Goal: Check status: Check status

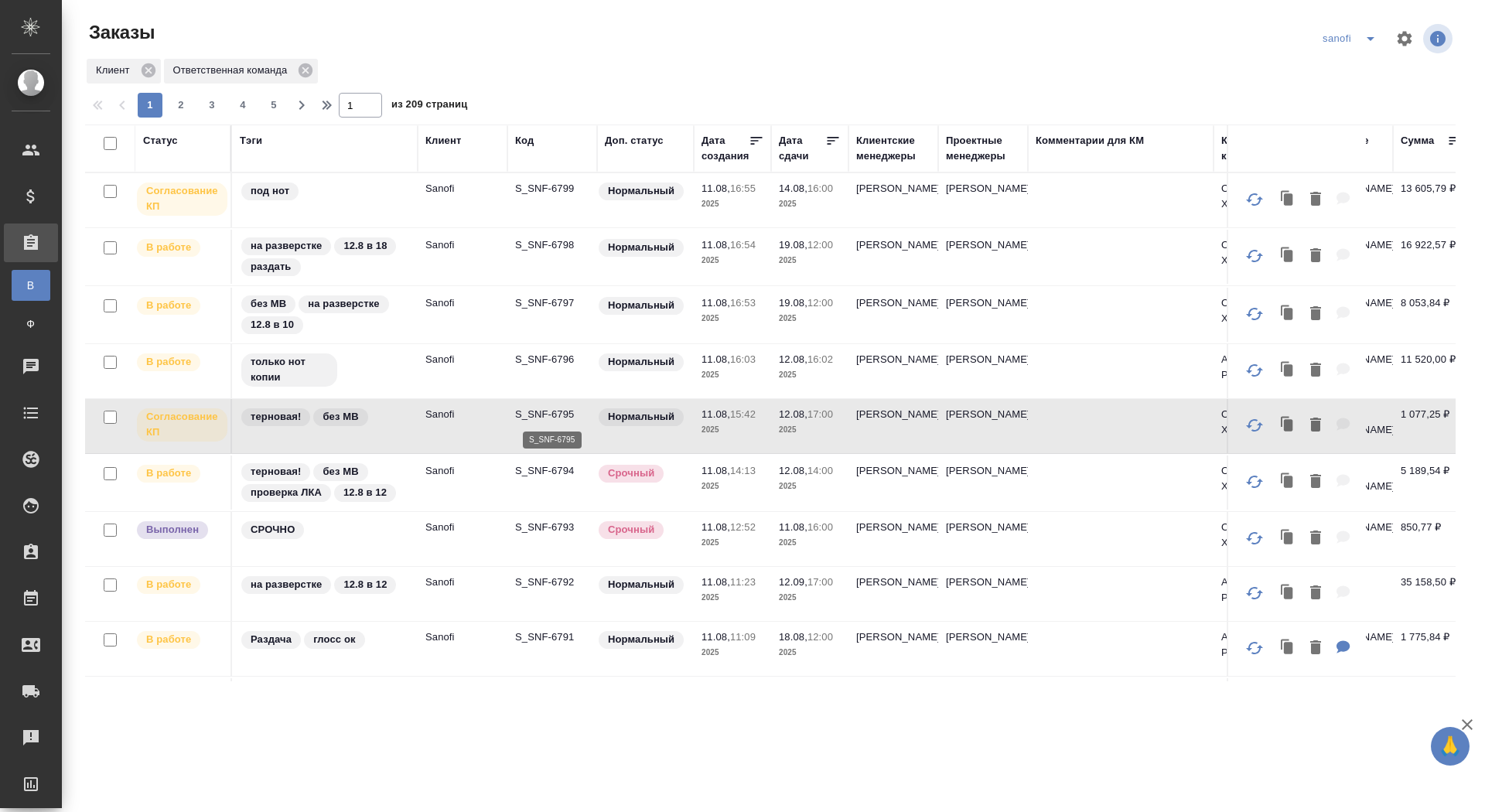
click at [548, 413] on p "S_SNF-6795" at bounding box center [552, 414] width 74 height 16
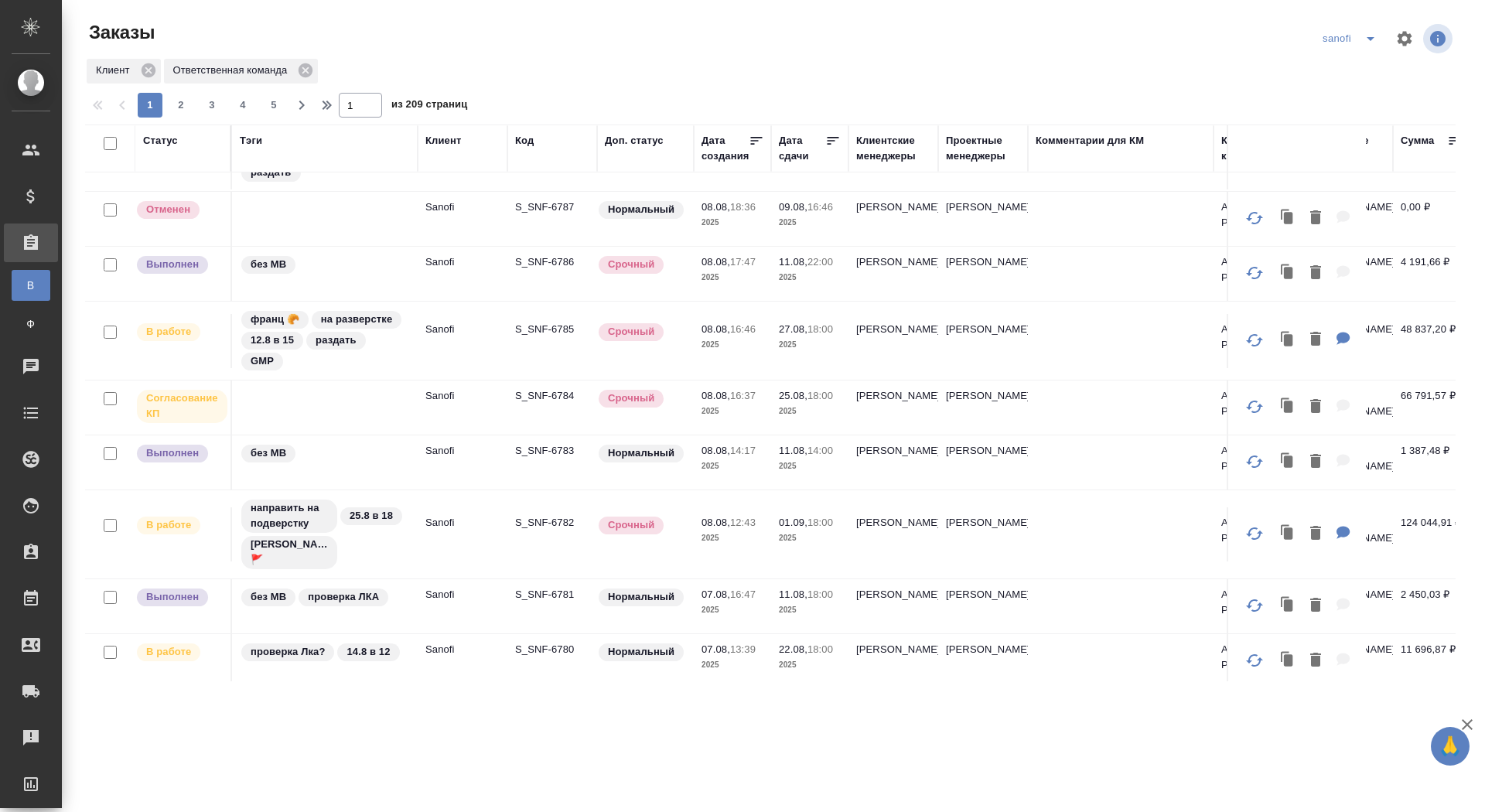
scroll to position [699, 0]
click at [537, 389] on p "S_SNF-6784" at bounding box center [552, 395] width 74 height 16
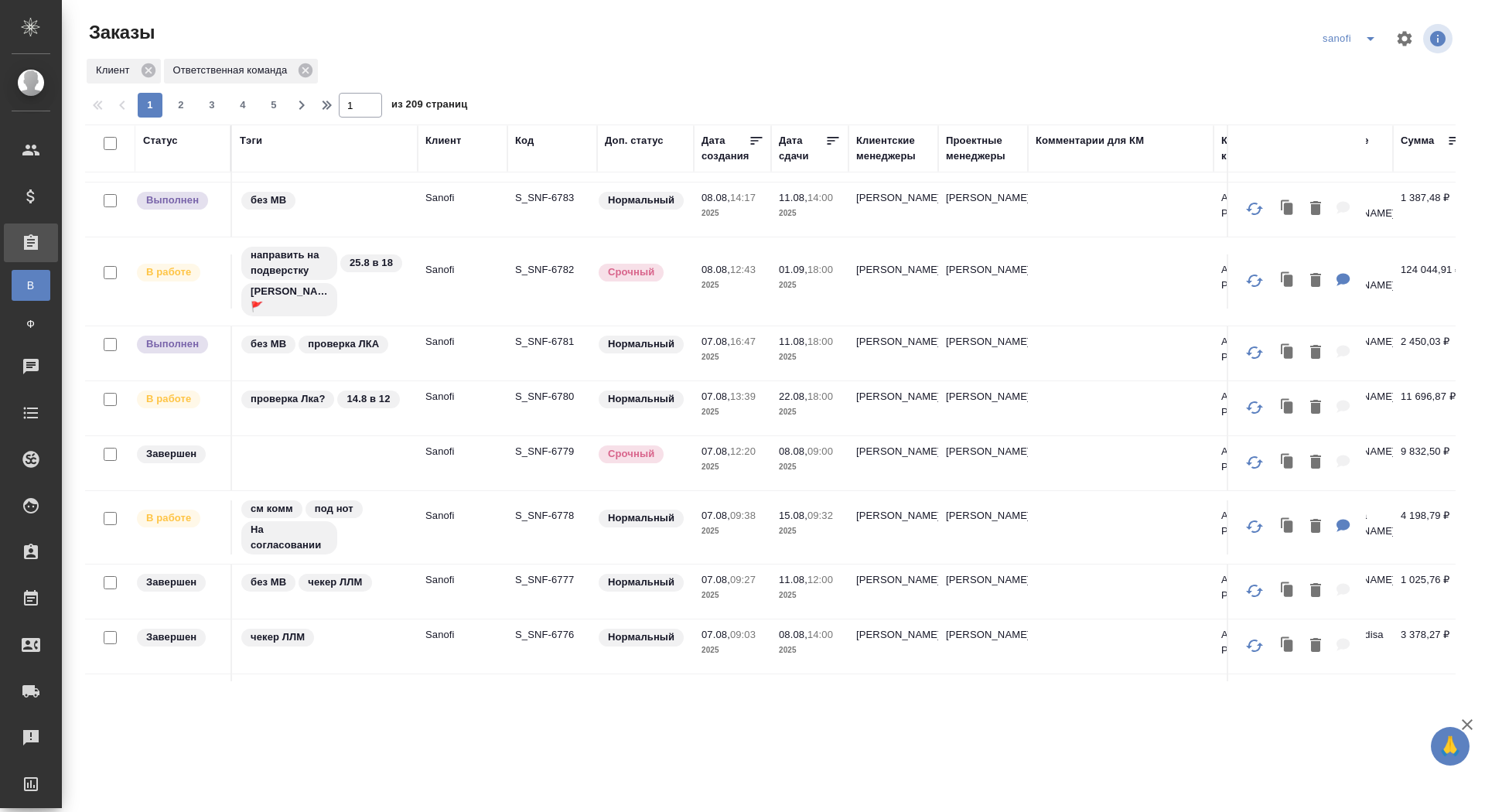
scroll to position [0, 0]
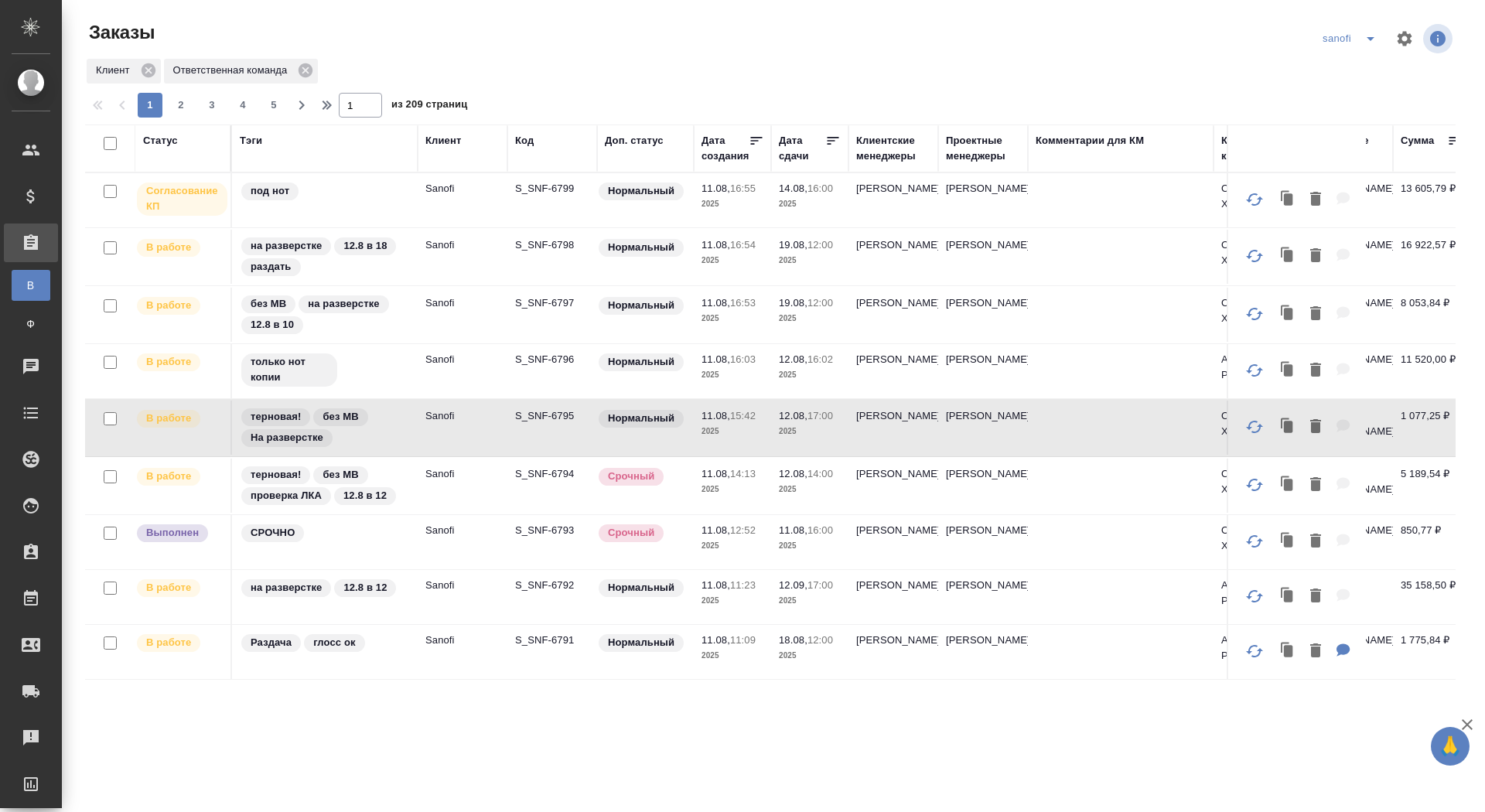
click at [172, 145] on div "Статус" at bounding box center [161, 141] width 35 height 16
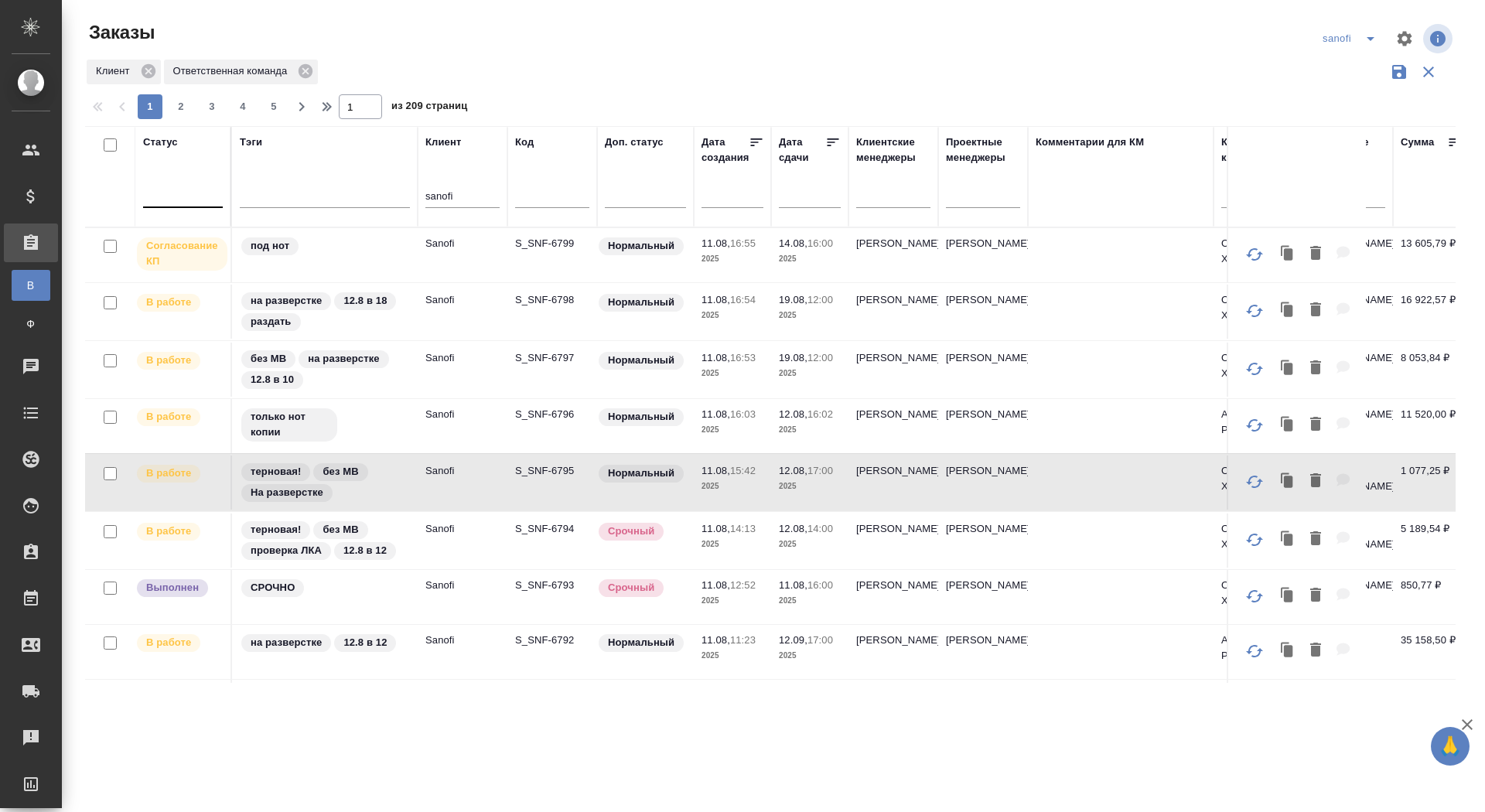
click at [179, 189] on div at bounding box center [183, 192] width 80 height 23
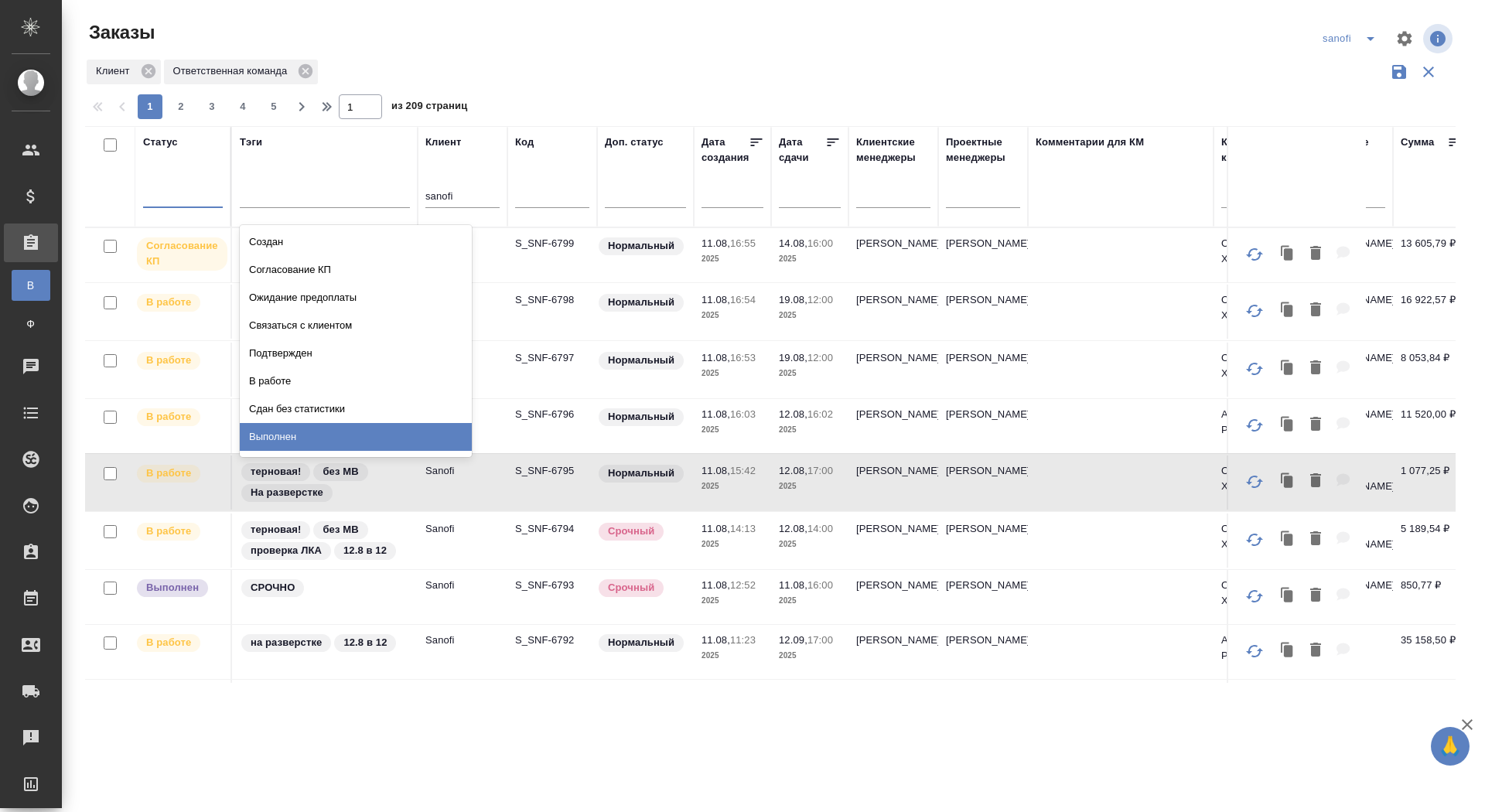
click at [263, 430] on div "Выполнен" at bounding box center [356, 436] width 232 height 28
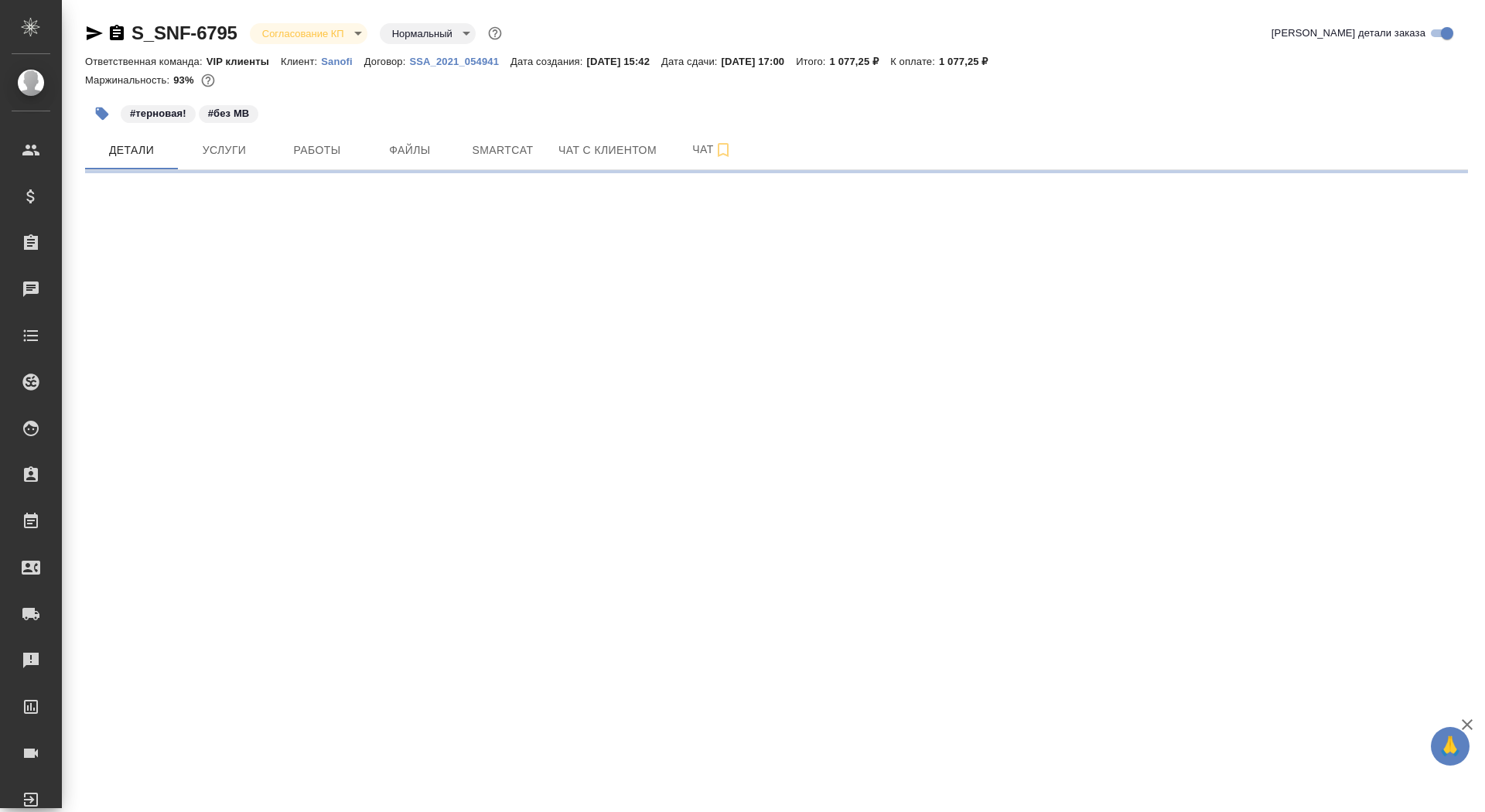
select select "RU"
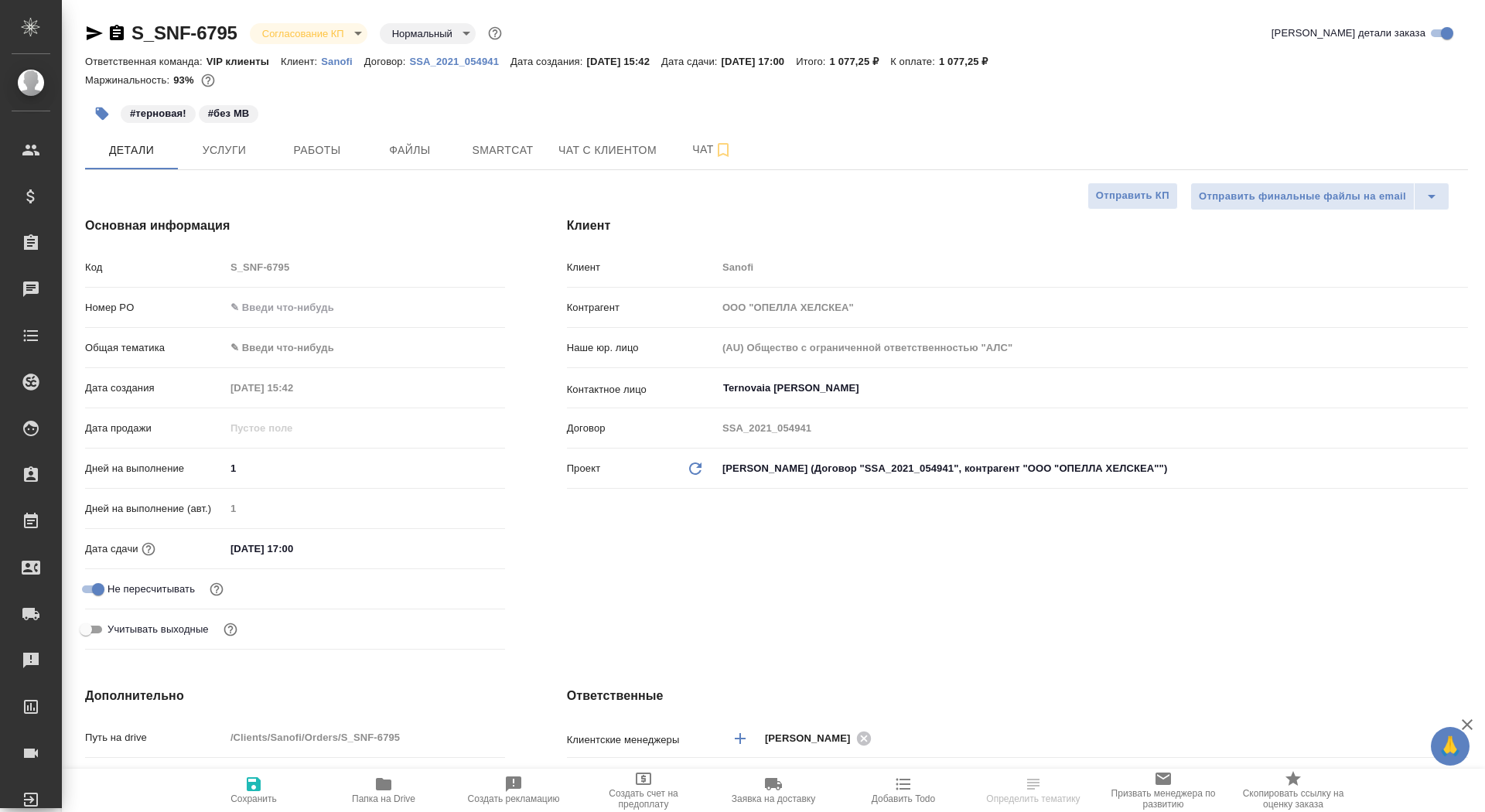
type textarea "x"
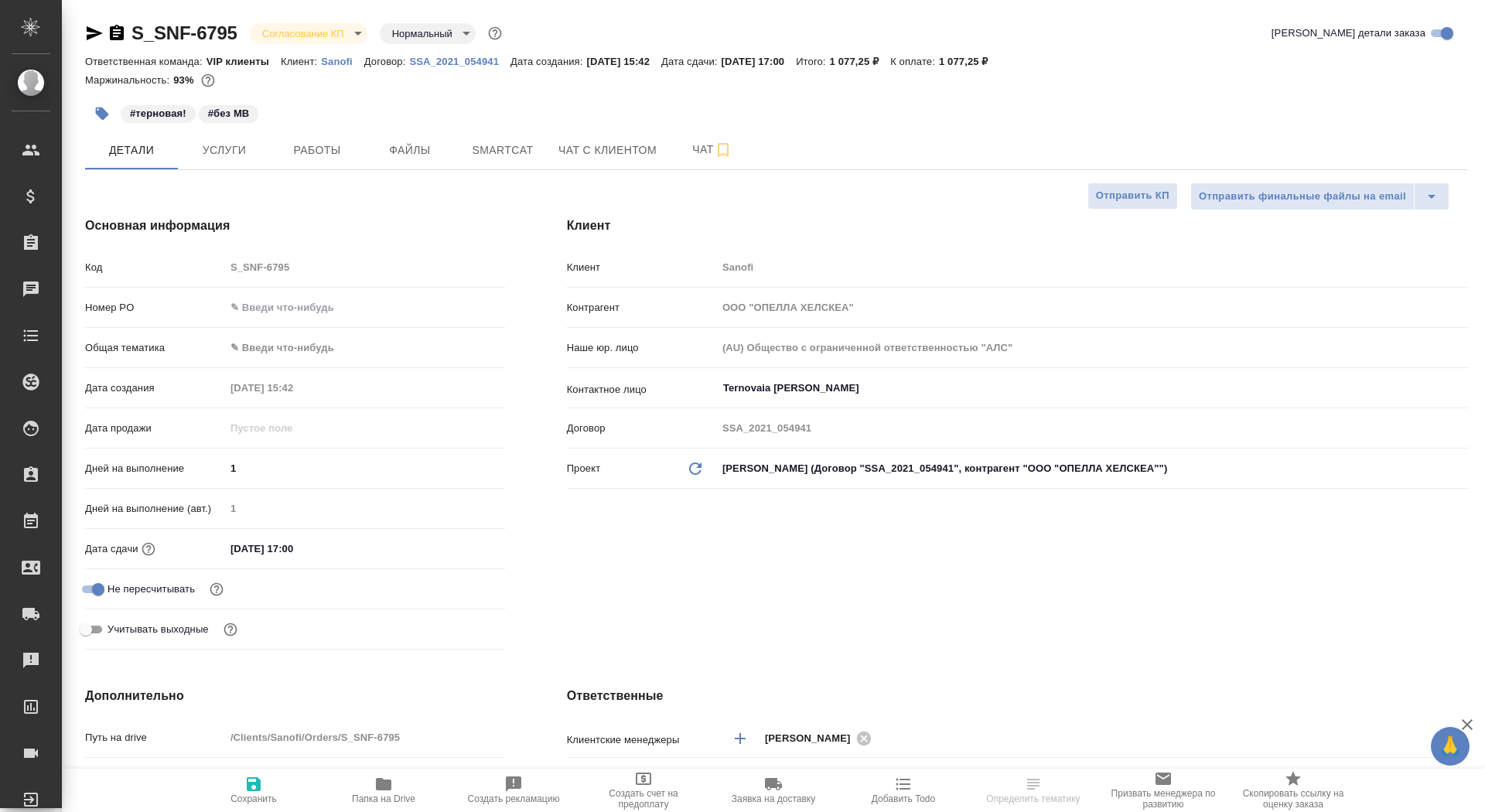
type textarea "x"
type input "[PERSON_NAME]"
type input "Комаров Роман"
click at [274, 308] on input "text" at bounding box center [365, 307] width 280 height 23
paste input "E005812313"
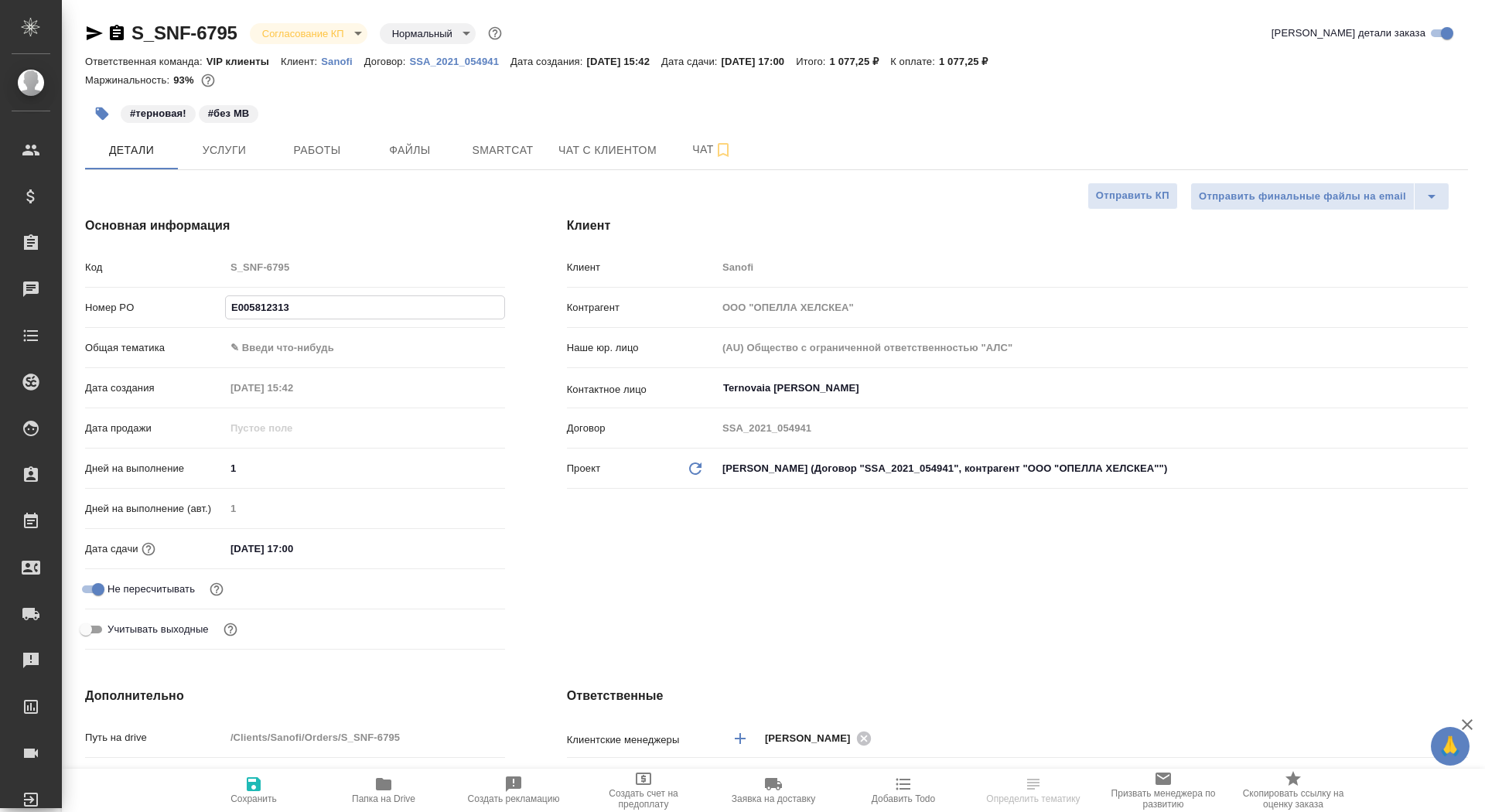
type input "E005812313"
type textarea "x"
type input "E005812313"
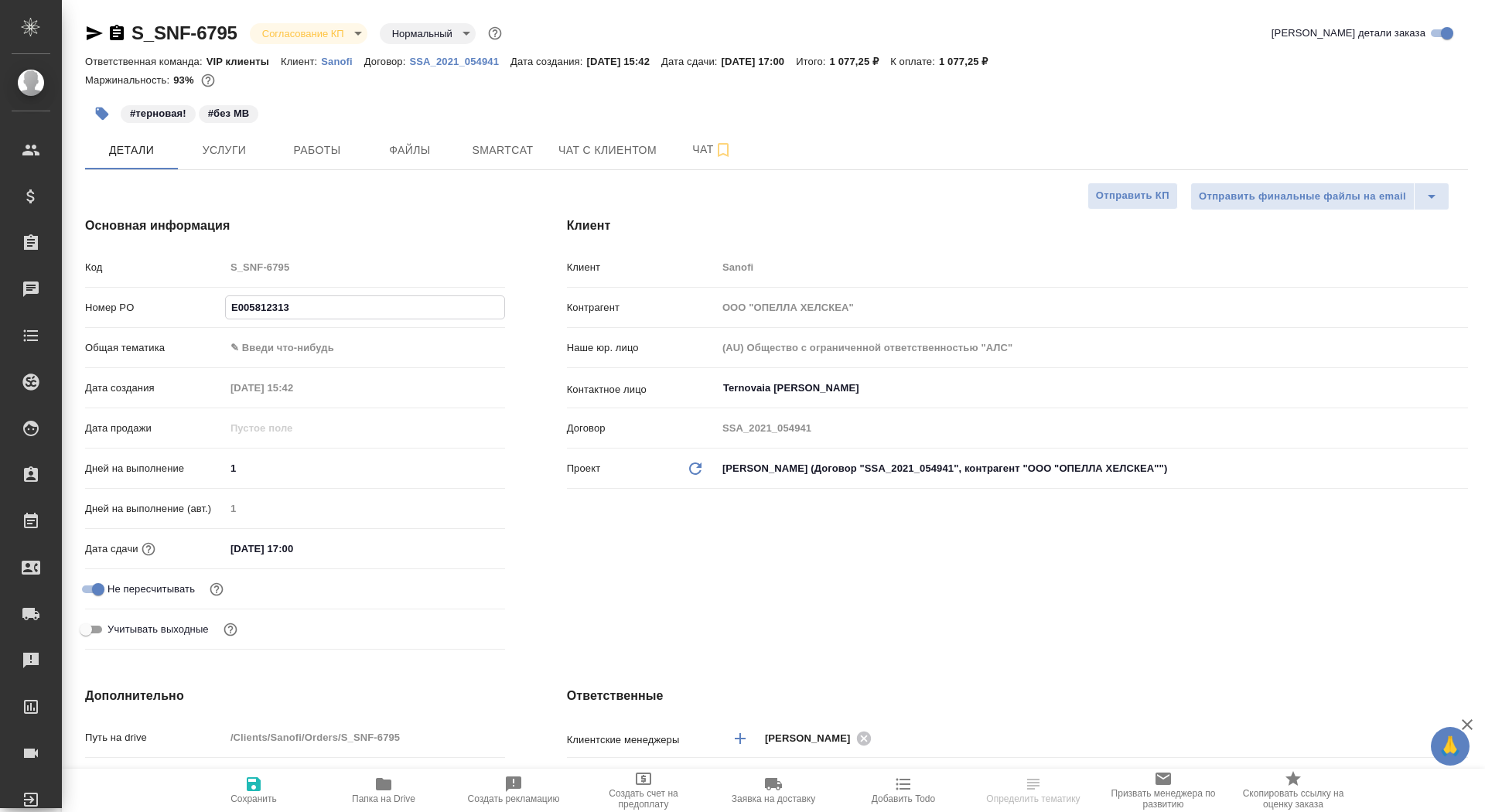
click at [249, 801] on span "Сохранить" at bounding box center [253, 799] width 47 height 11
type textarea "x"
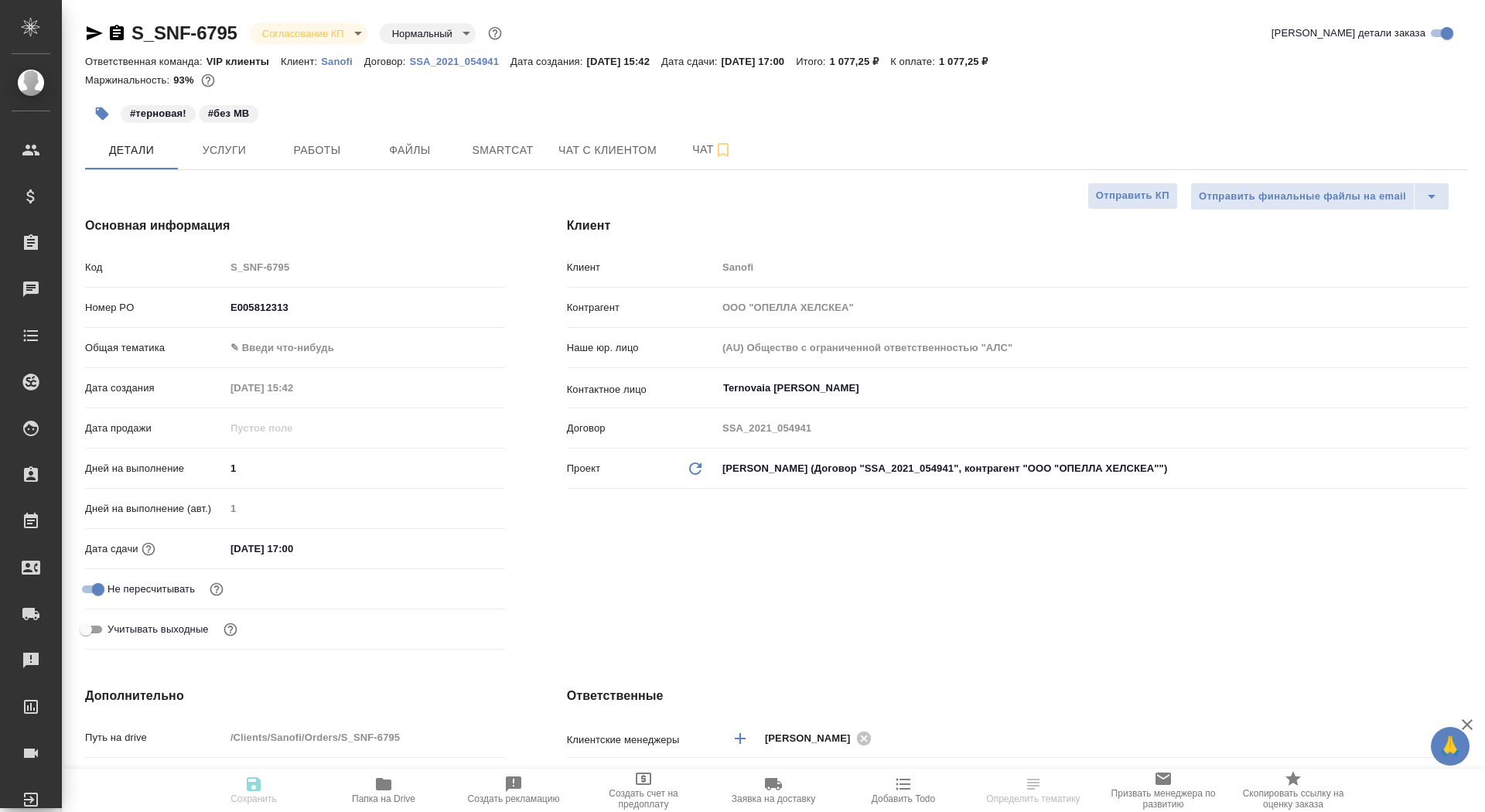
type textarea "x"
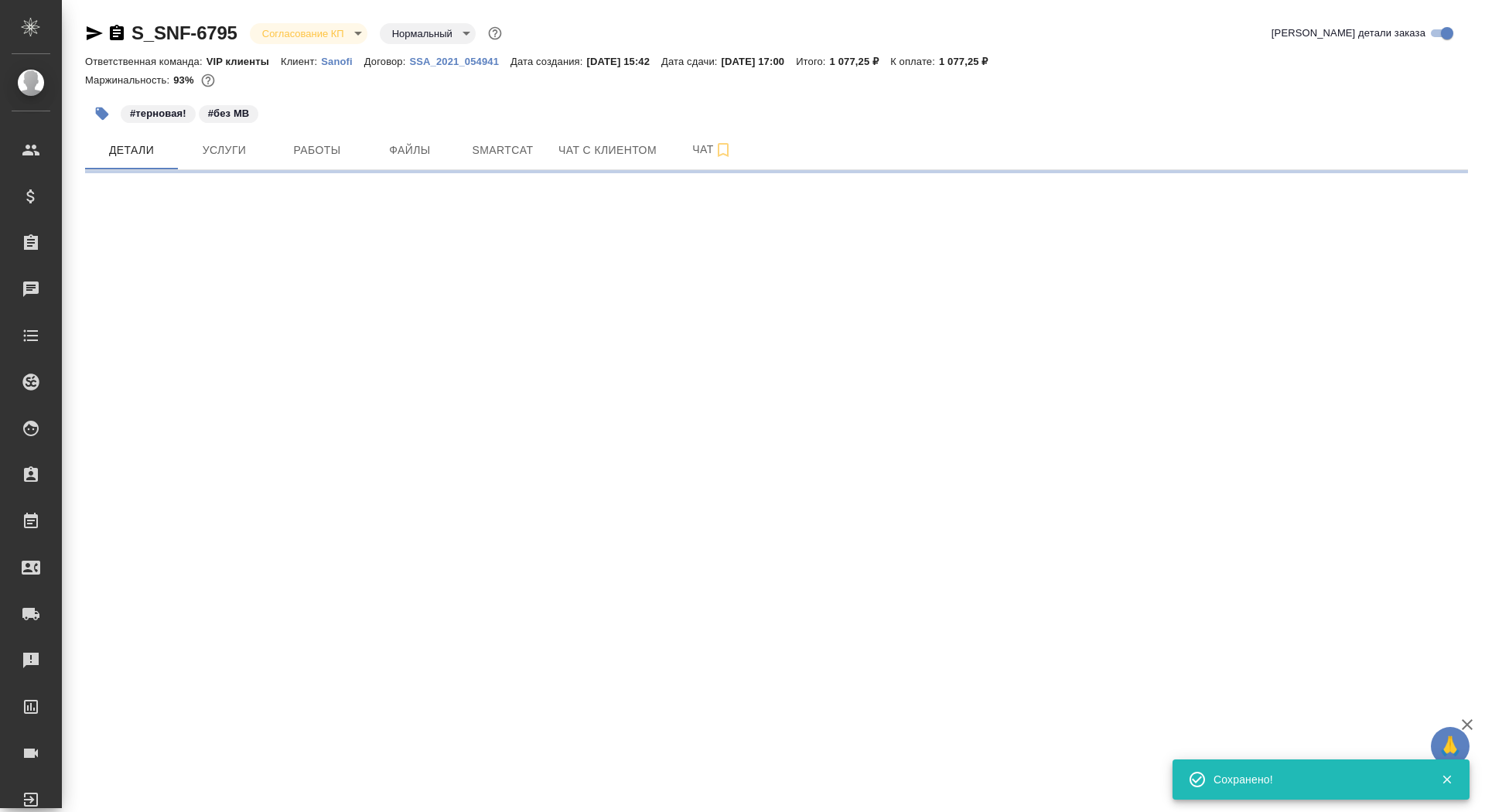
select select "RU"
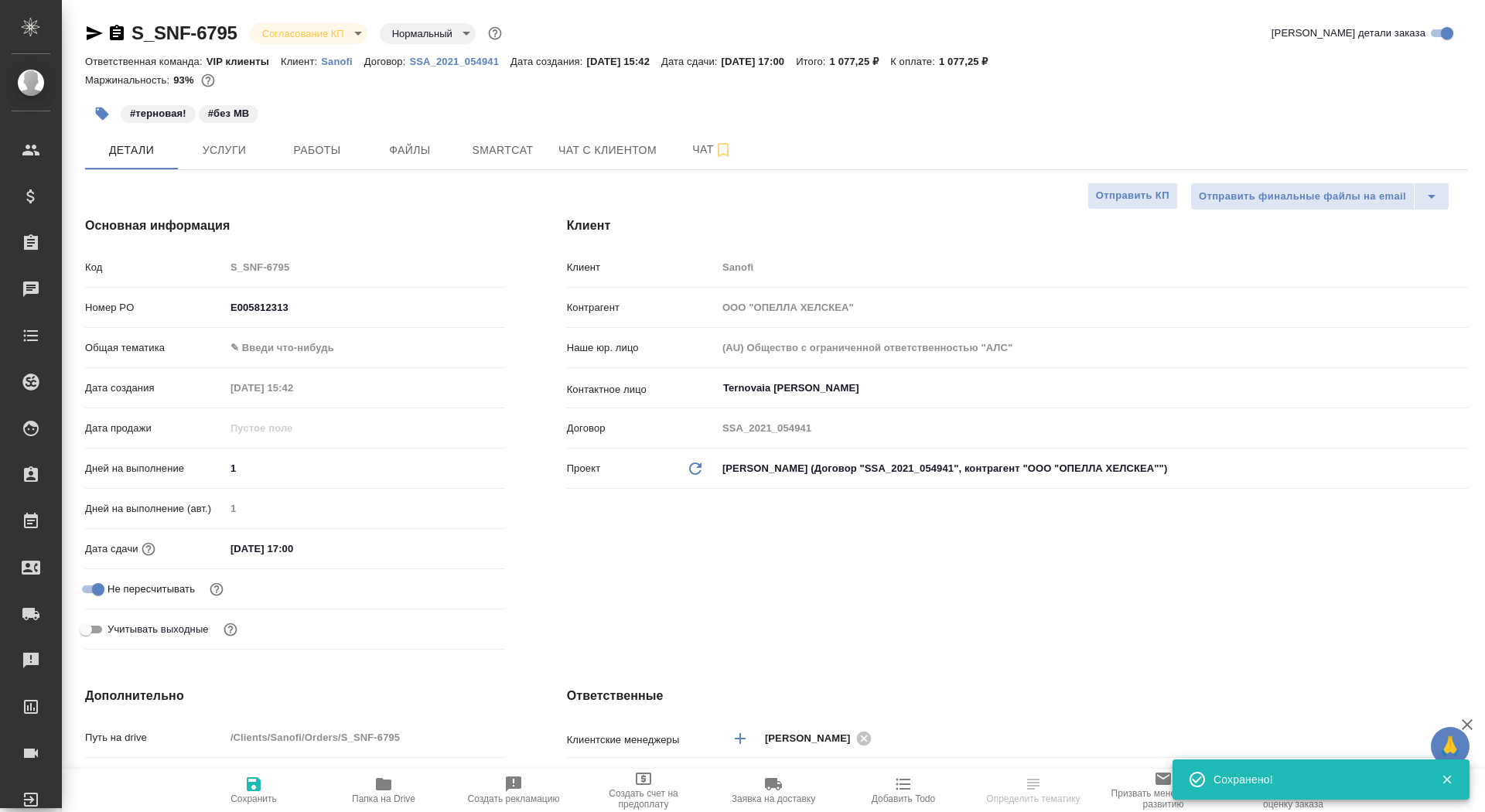
type textarea "x"
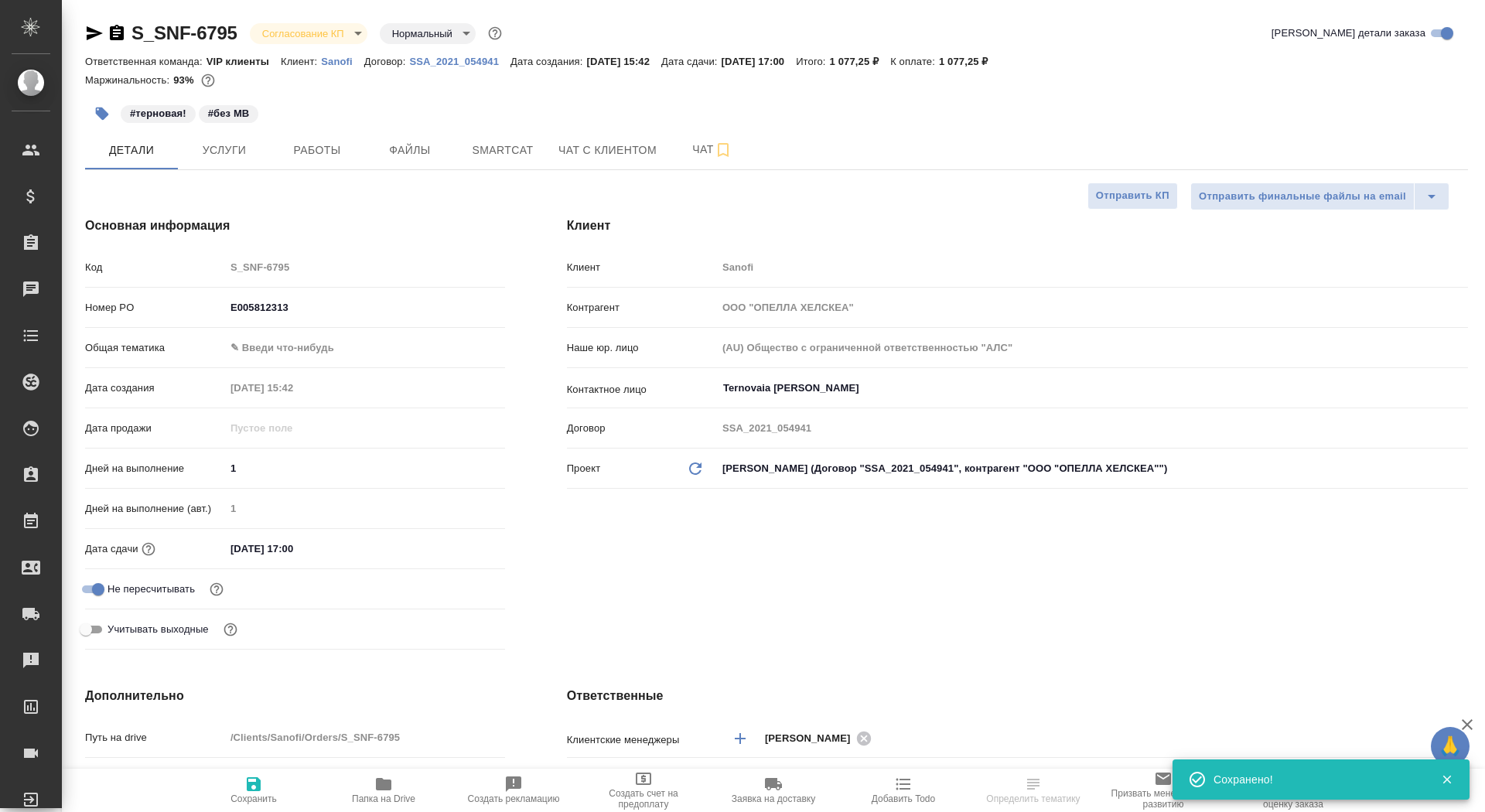
type textarea "x"
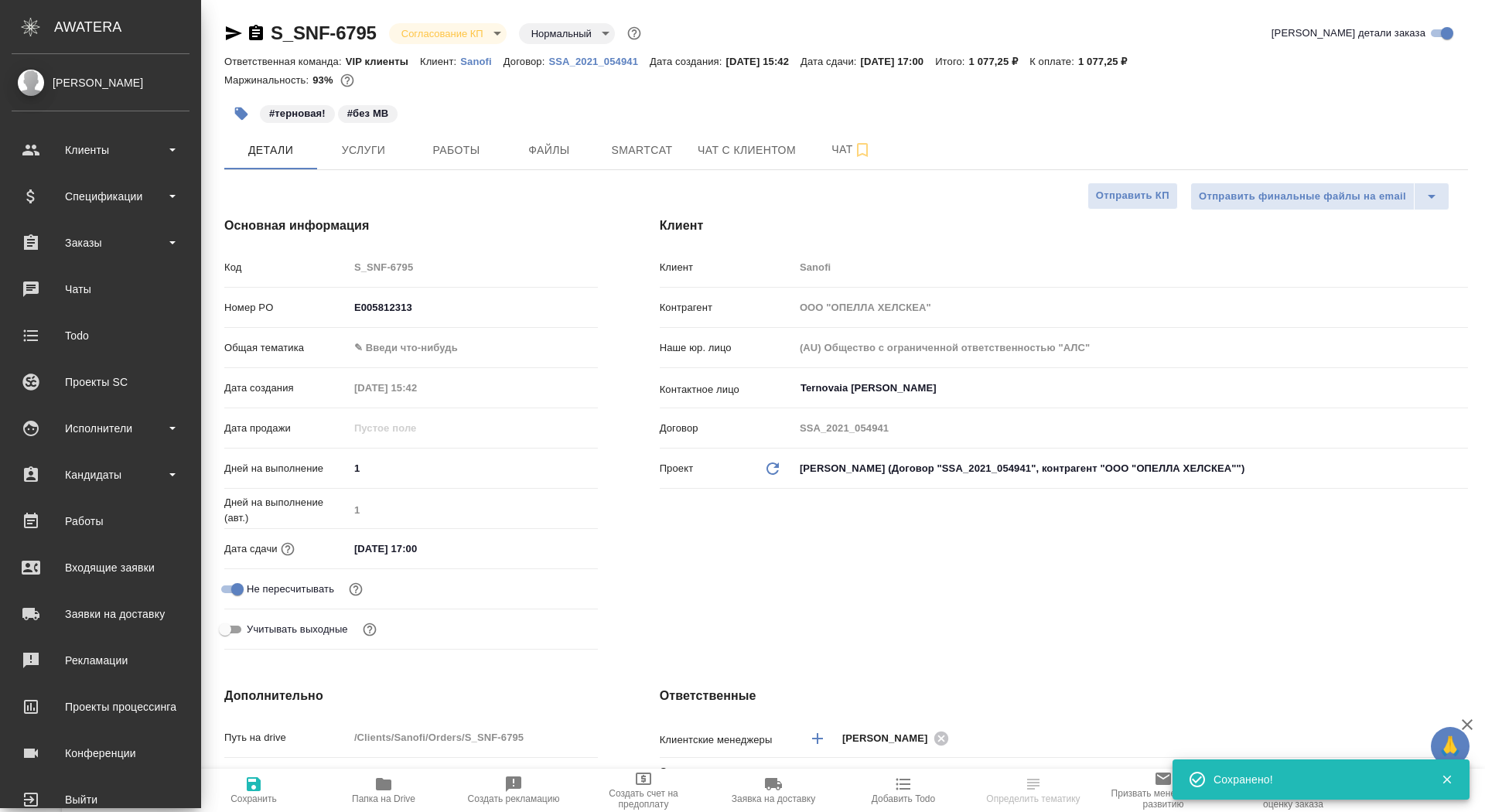
type textarea "x"
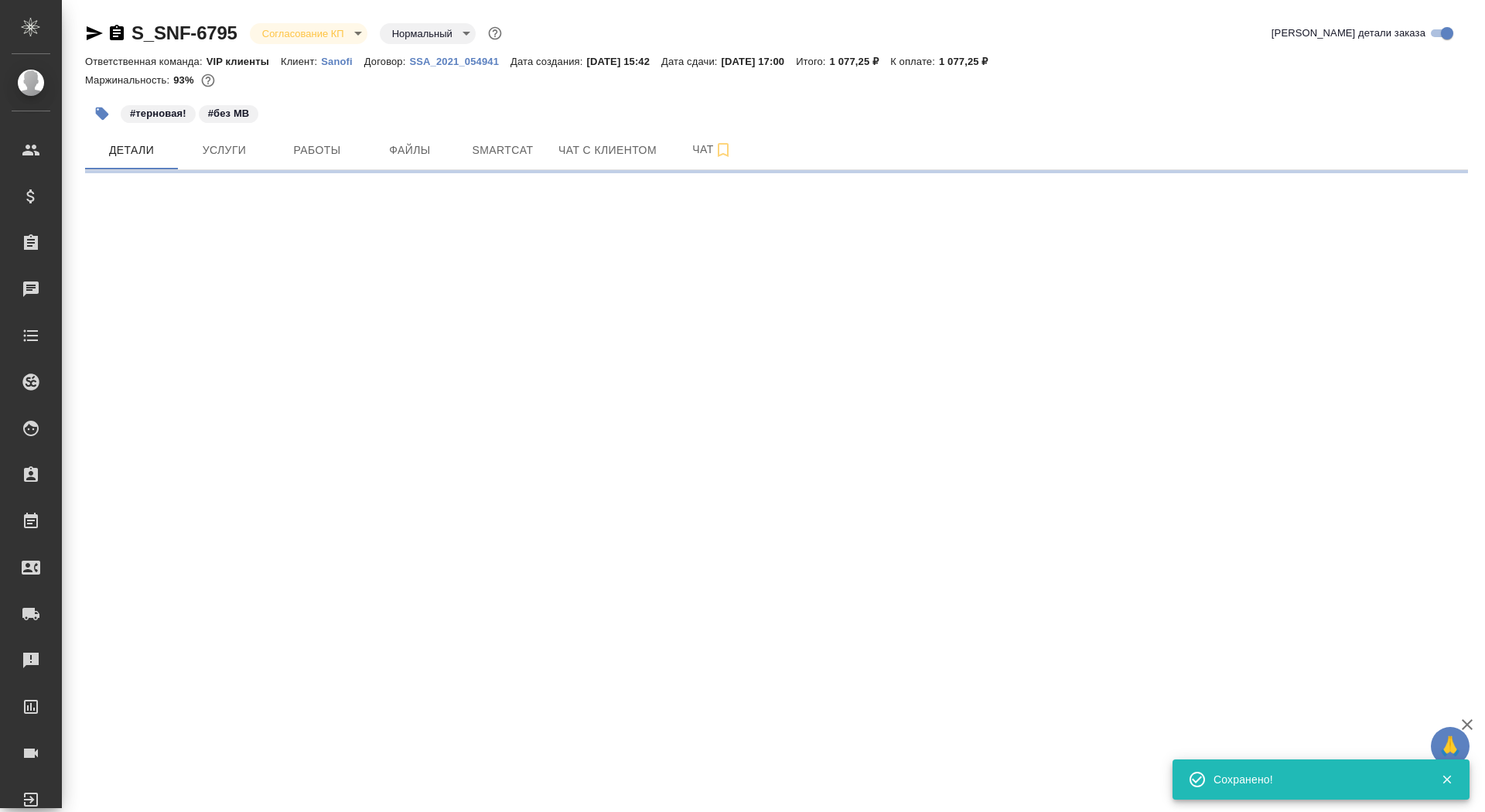
select select "RU"
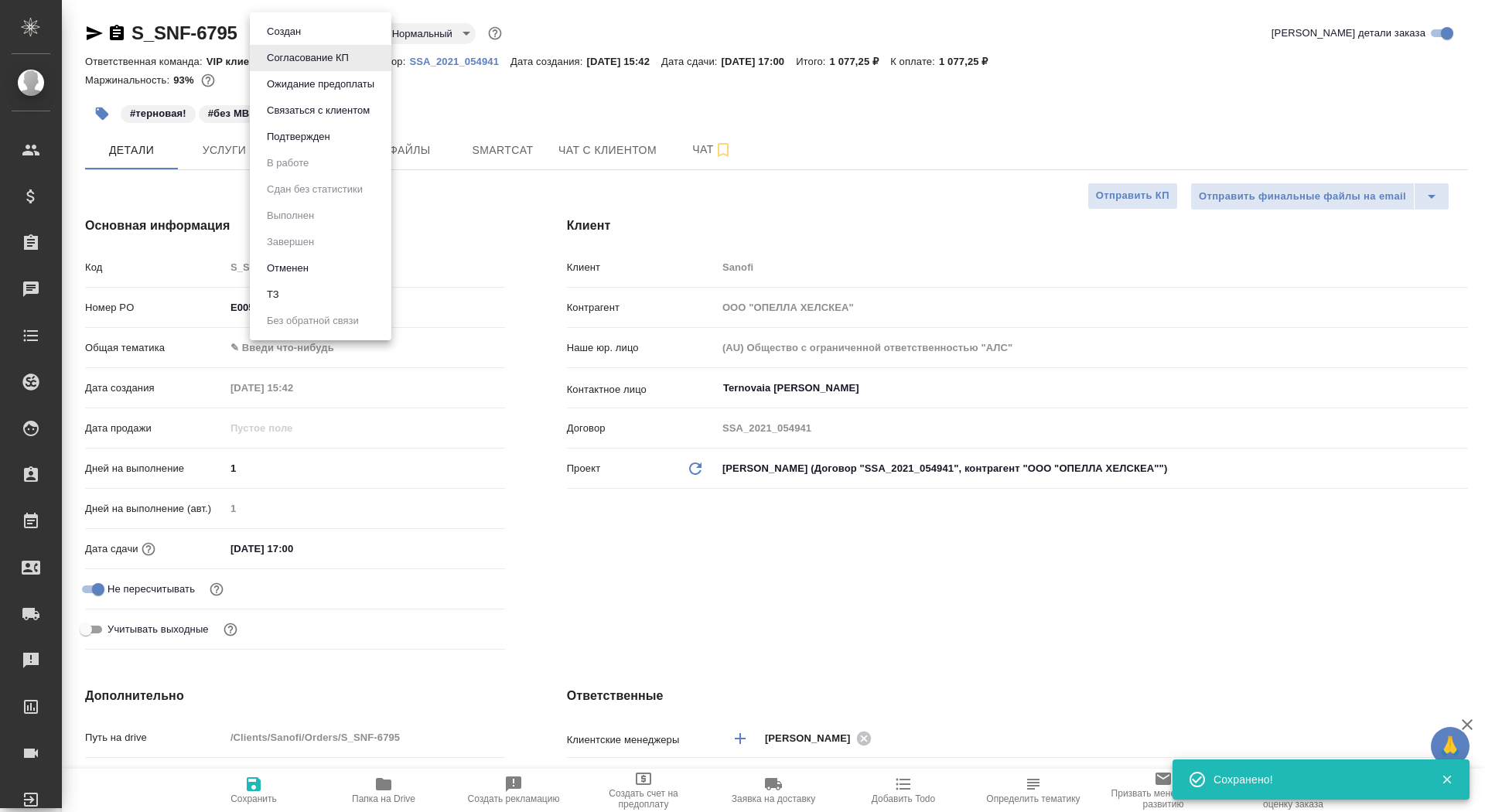
type textarea "x"
click at [315, 34] on body "🙏 .cls-1 fill:#fff; AWATERA Saydasheva Dilyara Клиенты Спецификации Заказы 0 Ча…" at bounding box center [742, 406] width 1485 height 812
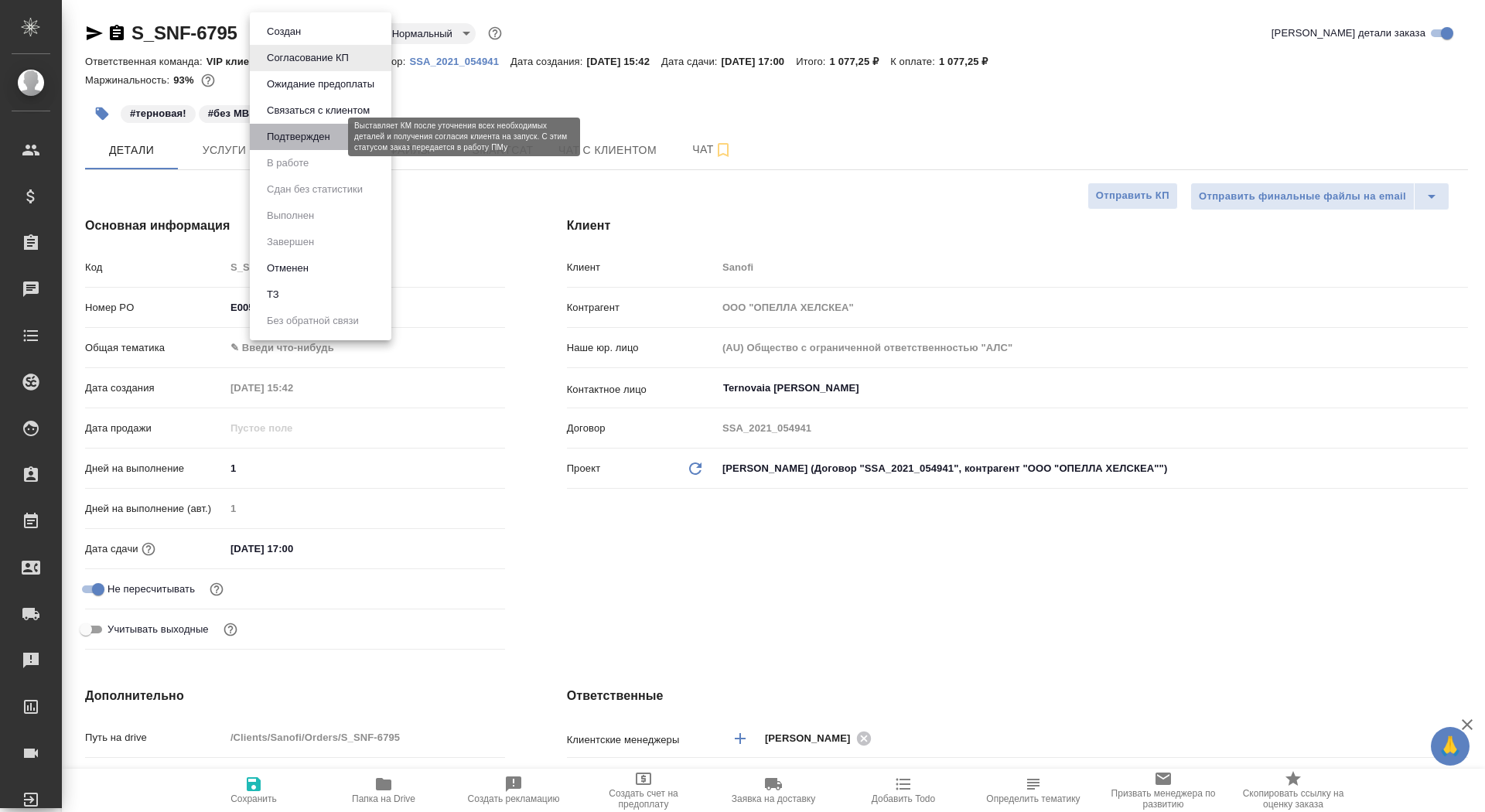
click at [312, 143] on button "Подтвержден" at bounding box center [298, 137] width 73 height 17
click at [335, 36] on body "🙏 .cls-1 fill:#fff; AWATERA Saydasheva Dilyara Клиенты Спецификации Заказы 0 Ча…" at bounding box center [742, 406] width 1485 height 812
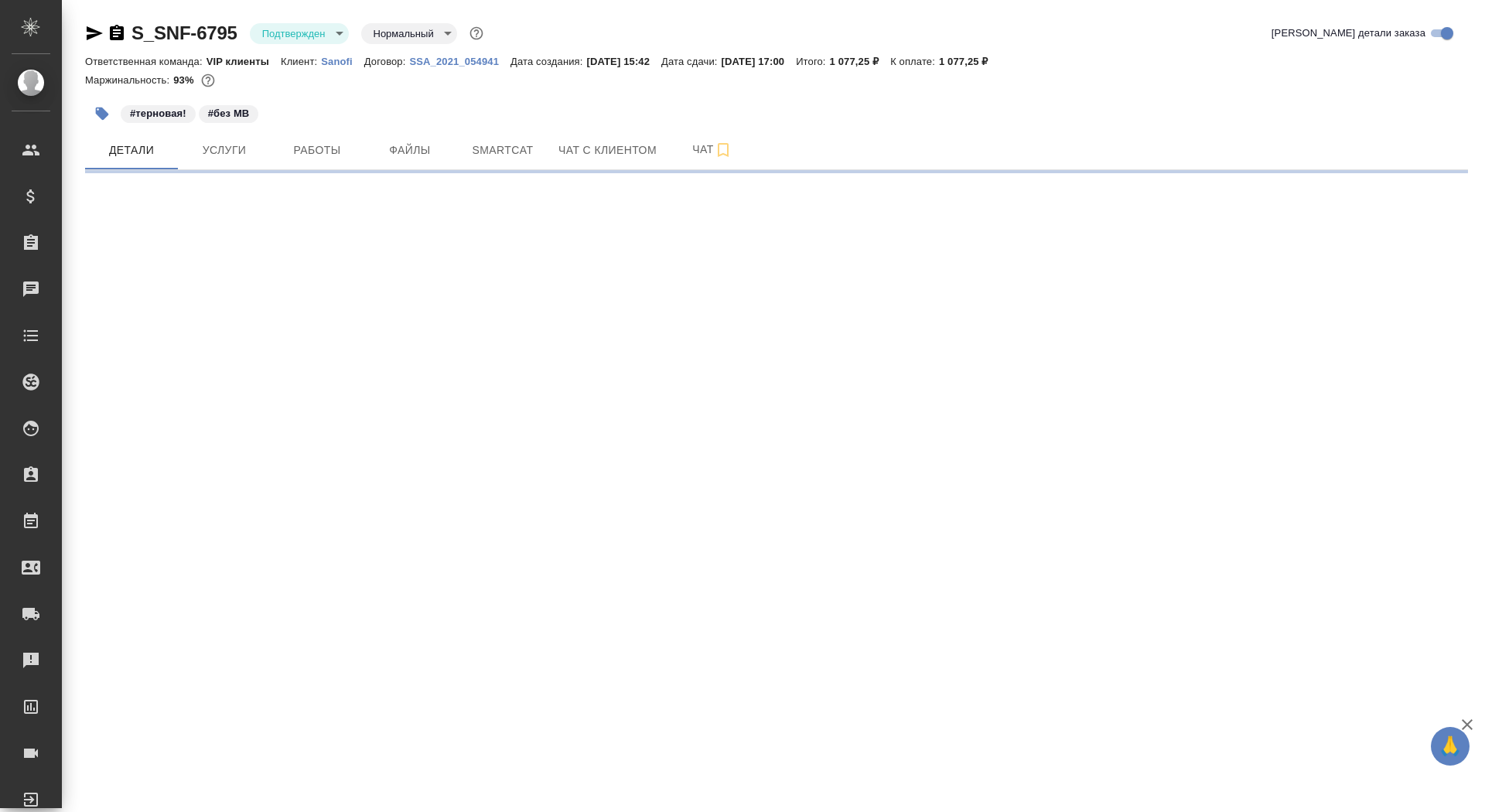
select select "RU"
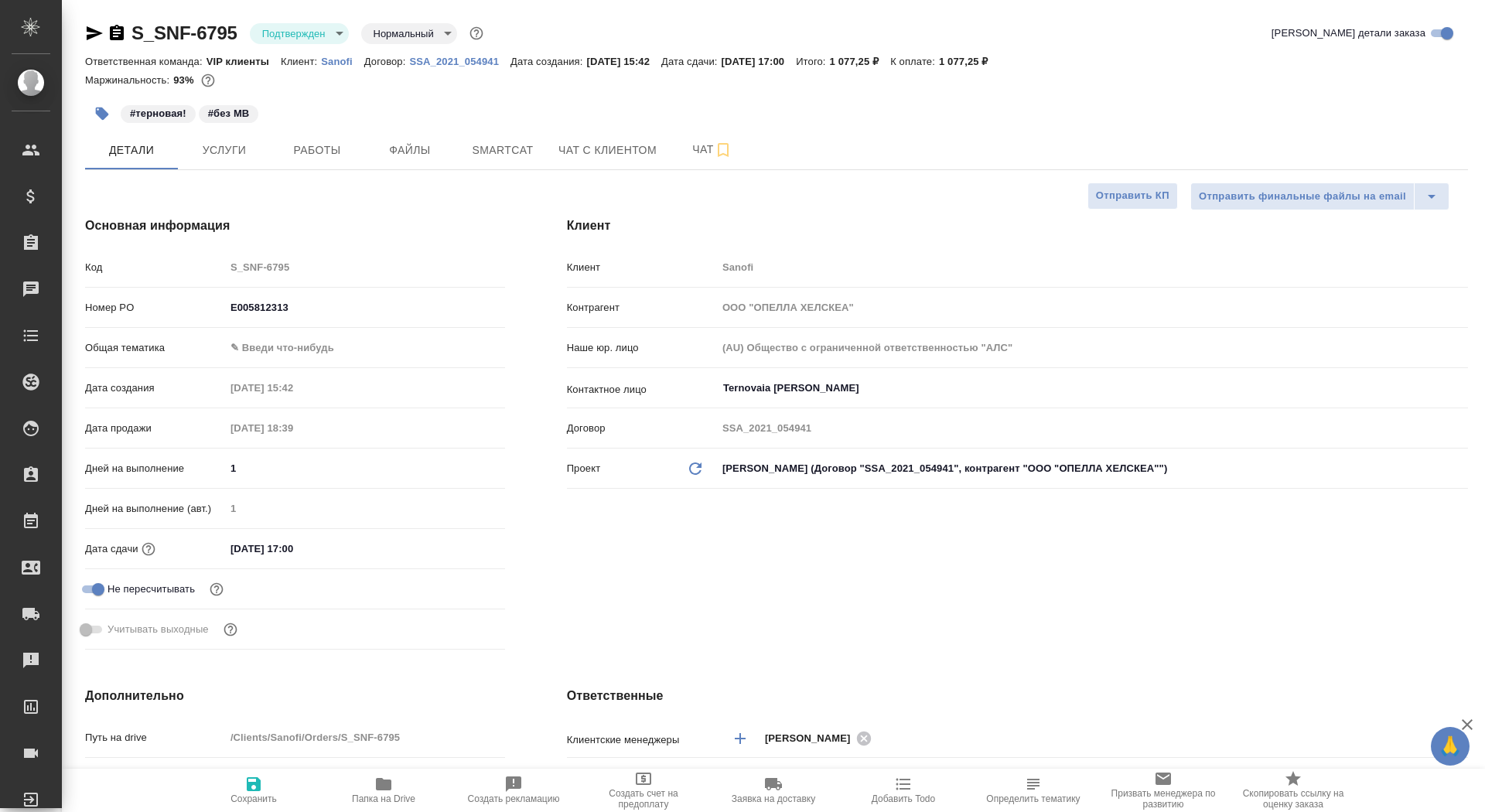
type textarea "x"
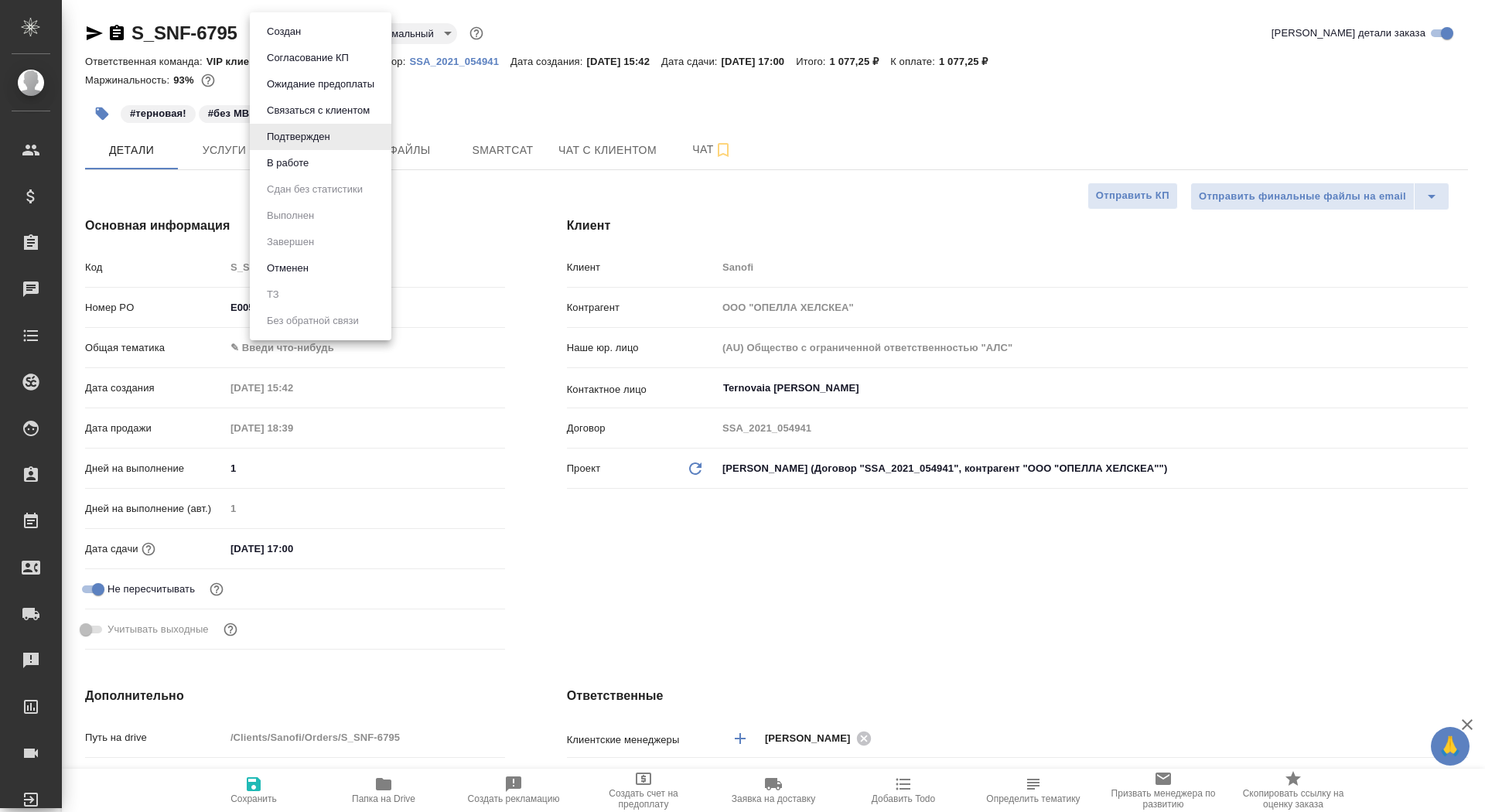
click at [329, 30] on body "🙏 .cls-1 fill:#fff; AWATERA Saydasheva Dilyara Клиенты Спецификации Заказы 0 Ча…" at bounding box center [742, 406] width 1485 height 812
click at [326, 158] on li "В работе" at bounding box center [321, 163] width 142 height 27
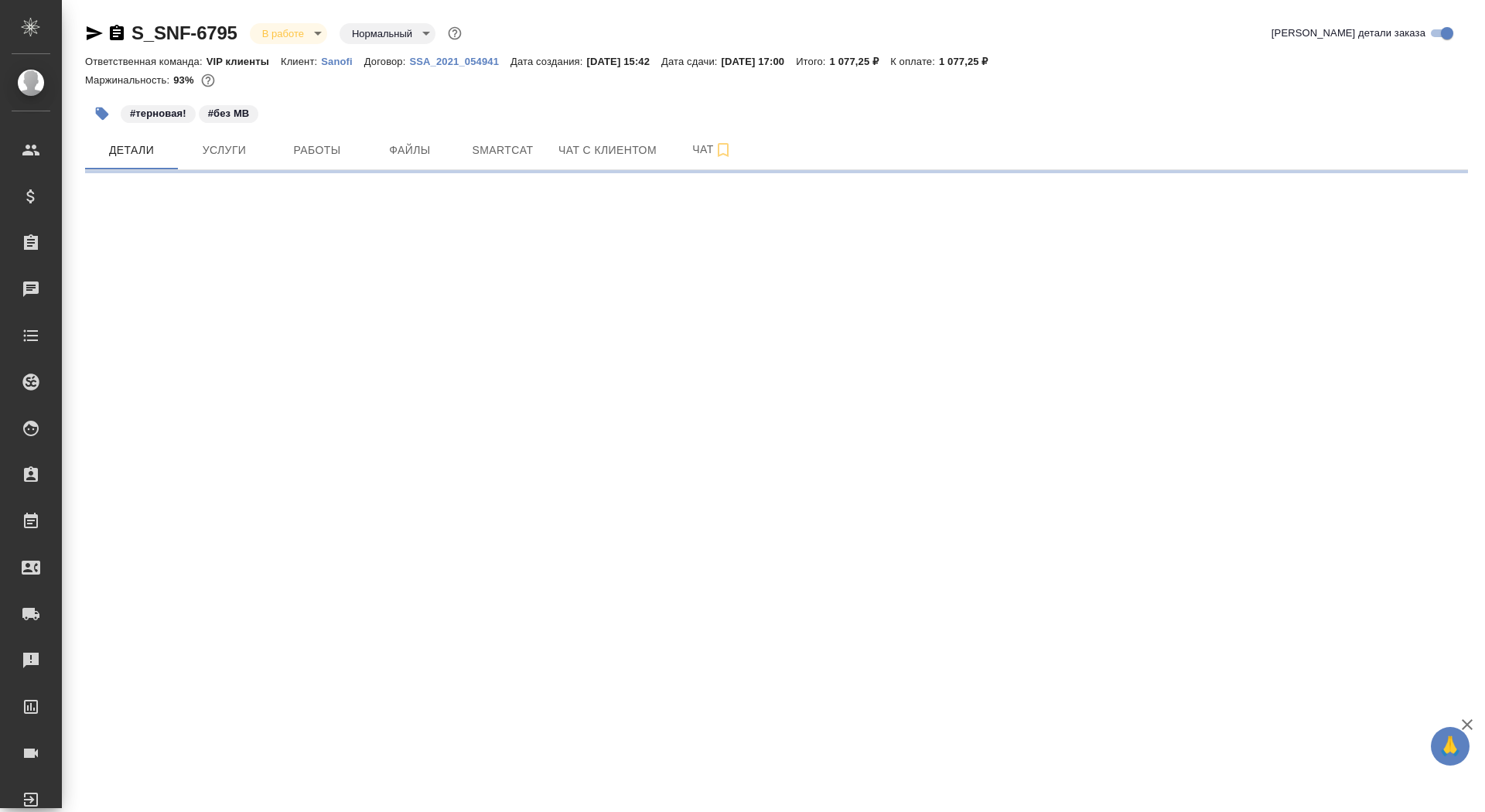
select select "RU"
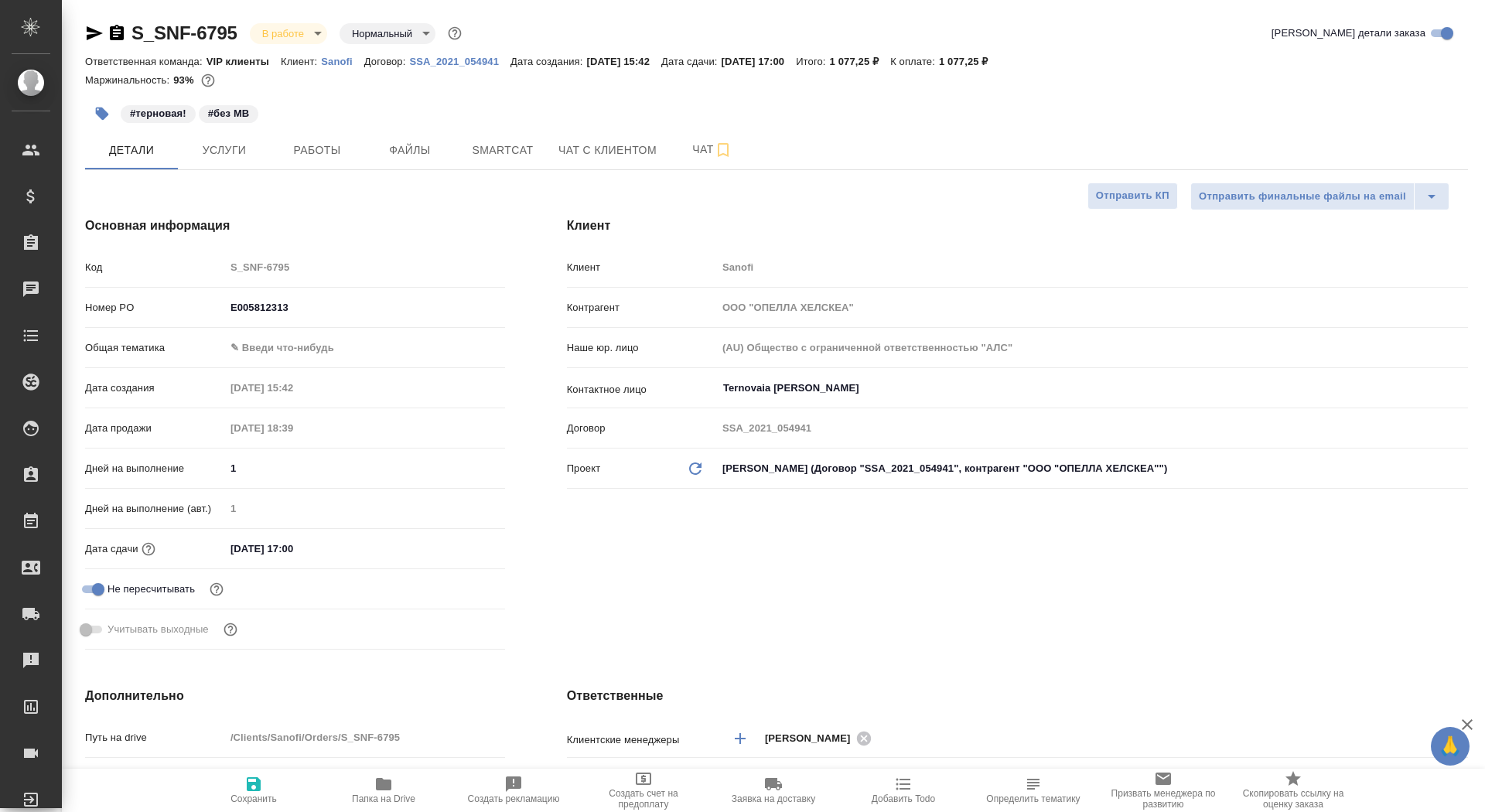
type textarea "x"
click at [682, 137] on button "Чат" at bounding box center [712, 150] width 93 height 38
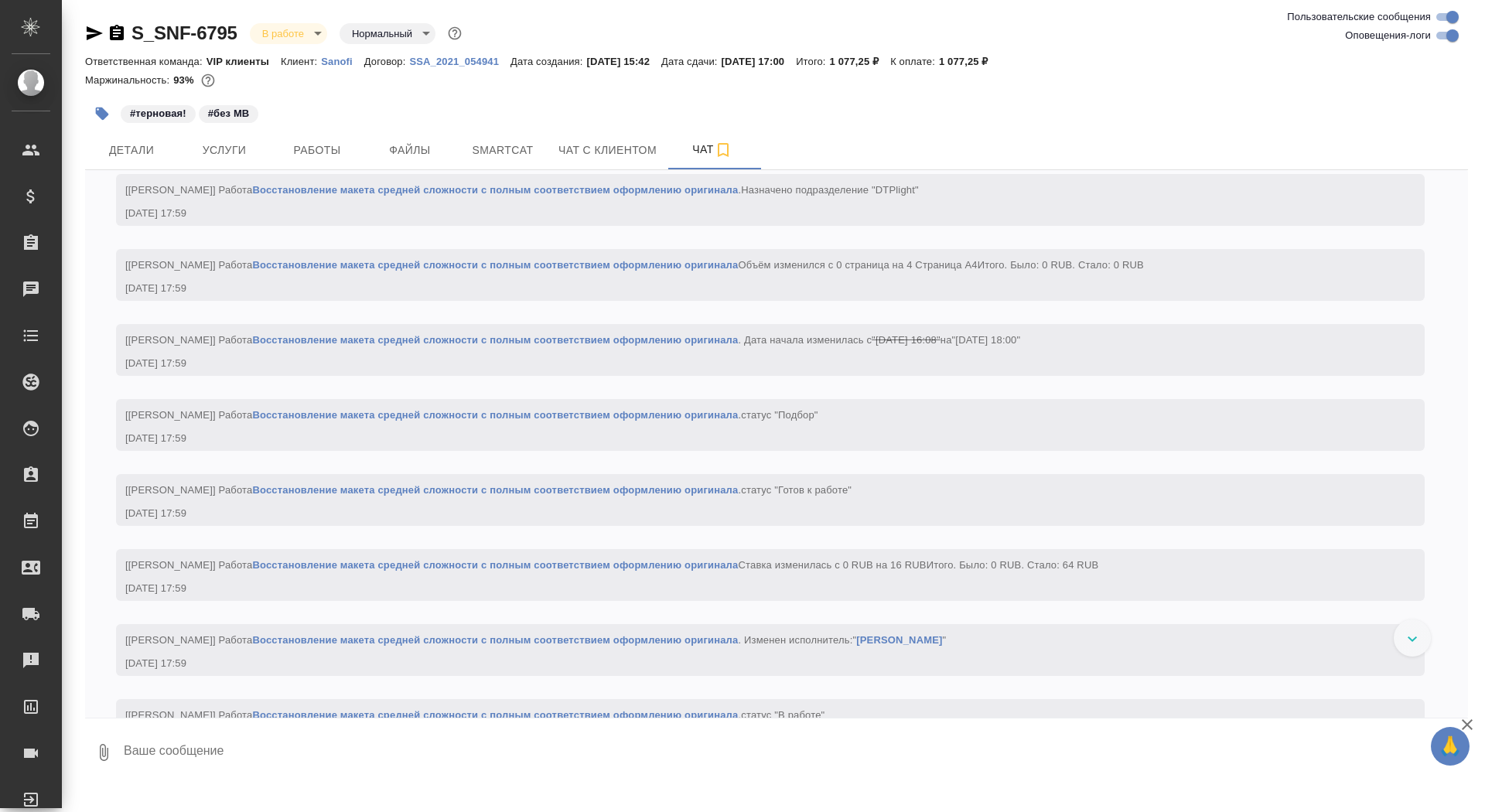
scroll to position [1249, 0]
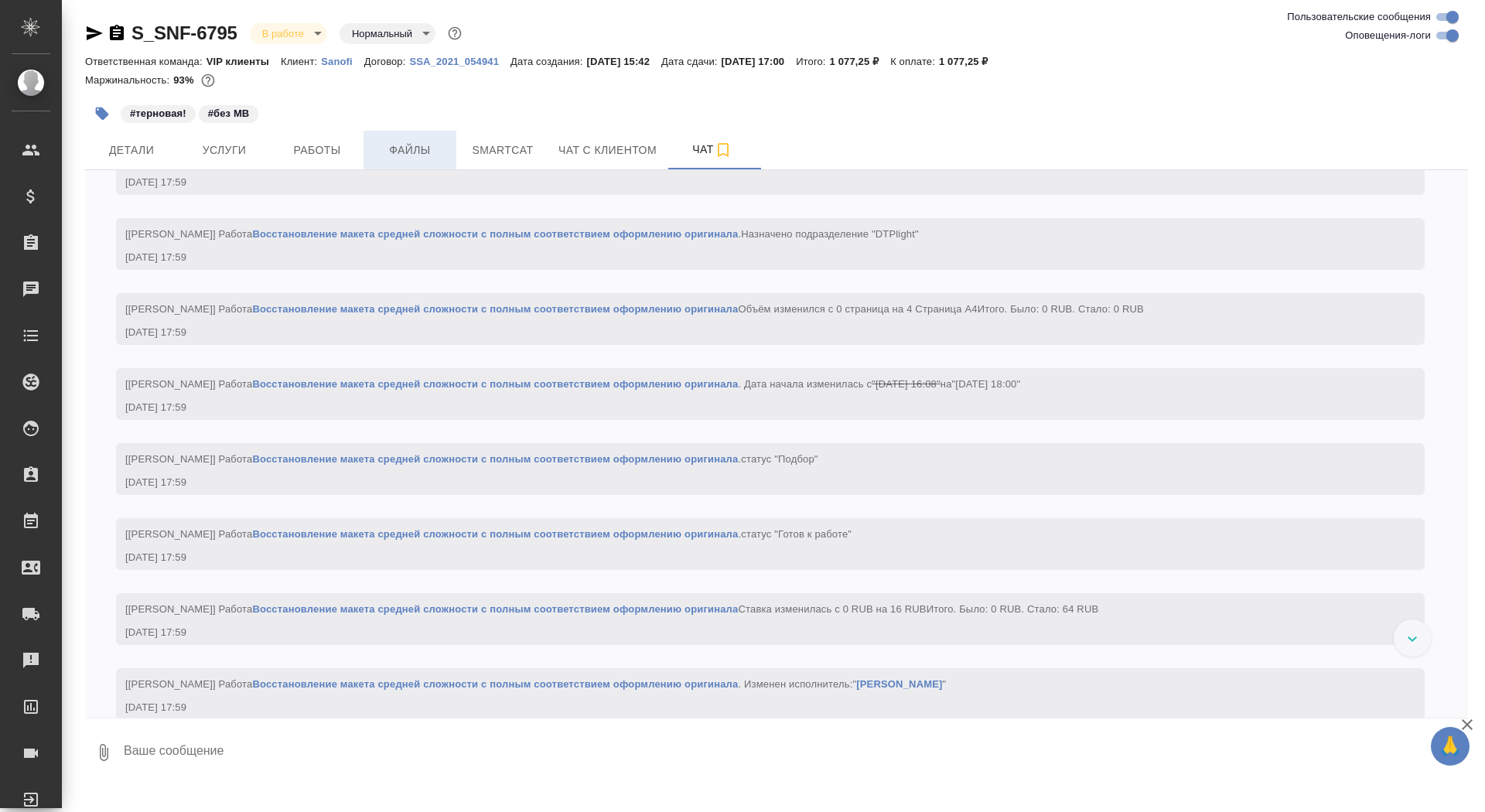
click at [426, 153] on span "Файлы" at bounding box center [409, 150] width 74 height 19
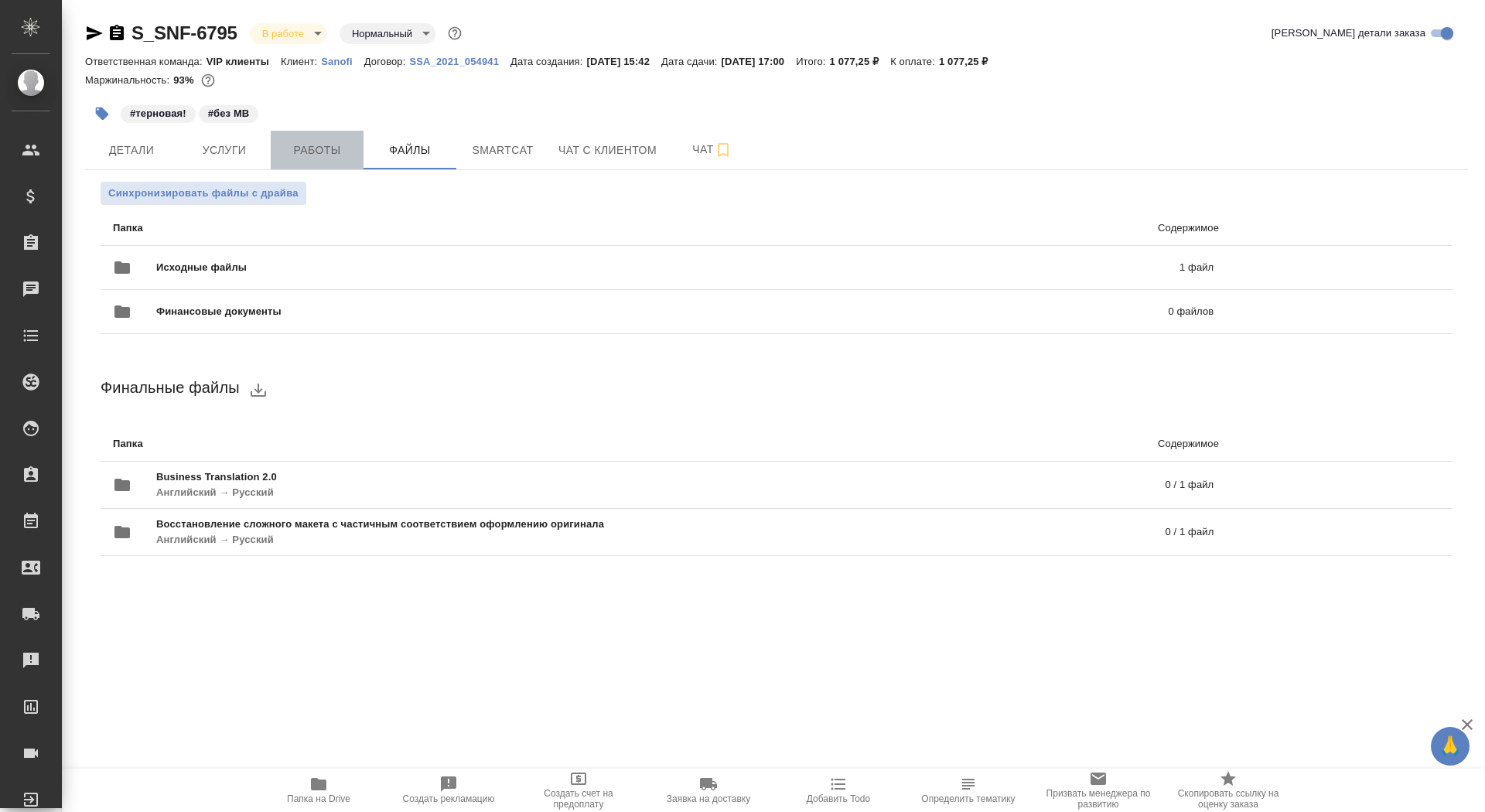
click at [349, 137] on button "Работы" at bounding box center [317, 150] width 93 height 38
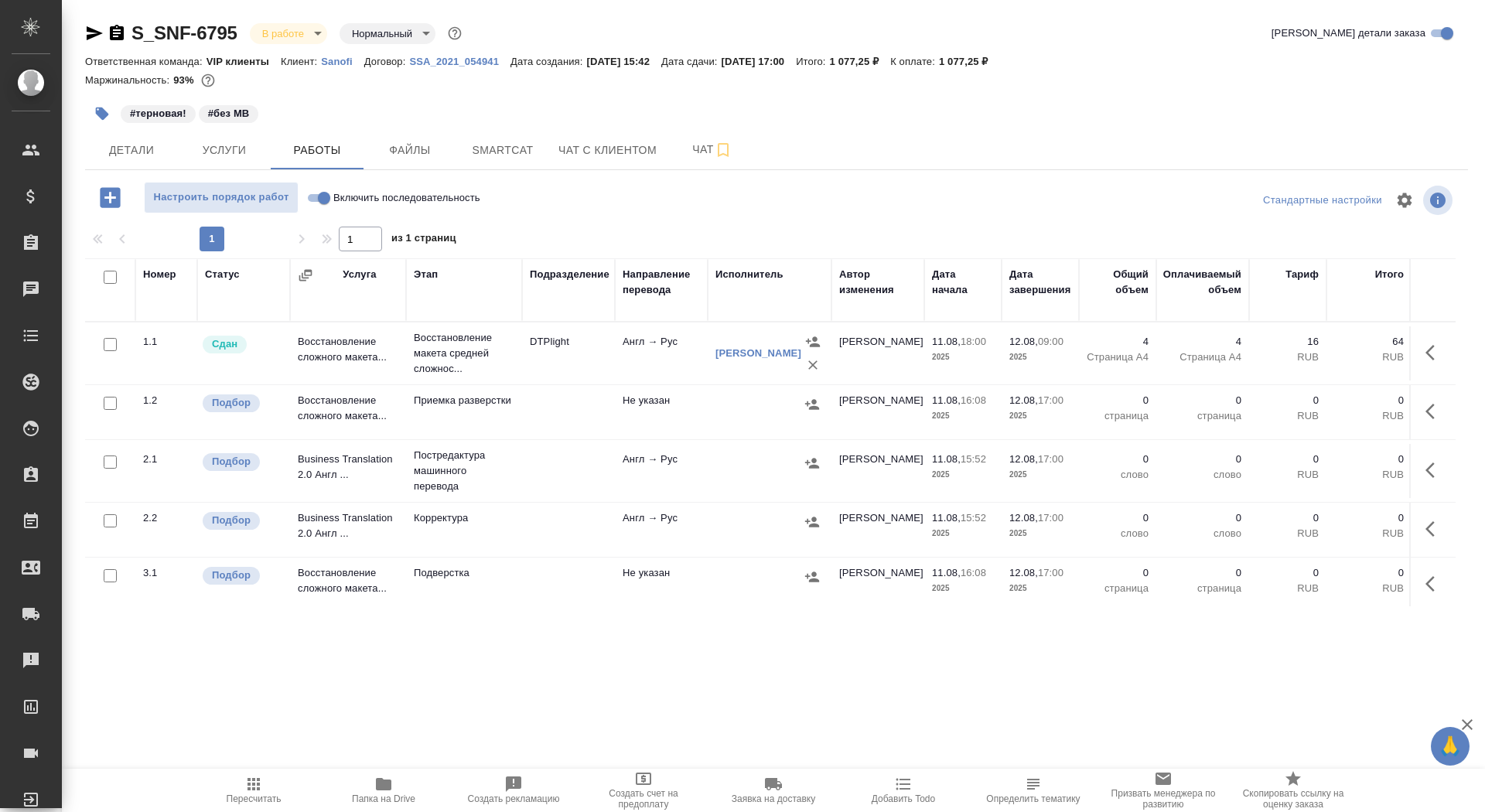
click at [104, 119] on icon "button" at bounding box center [102, 113] width 16 height 16
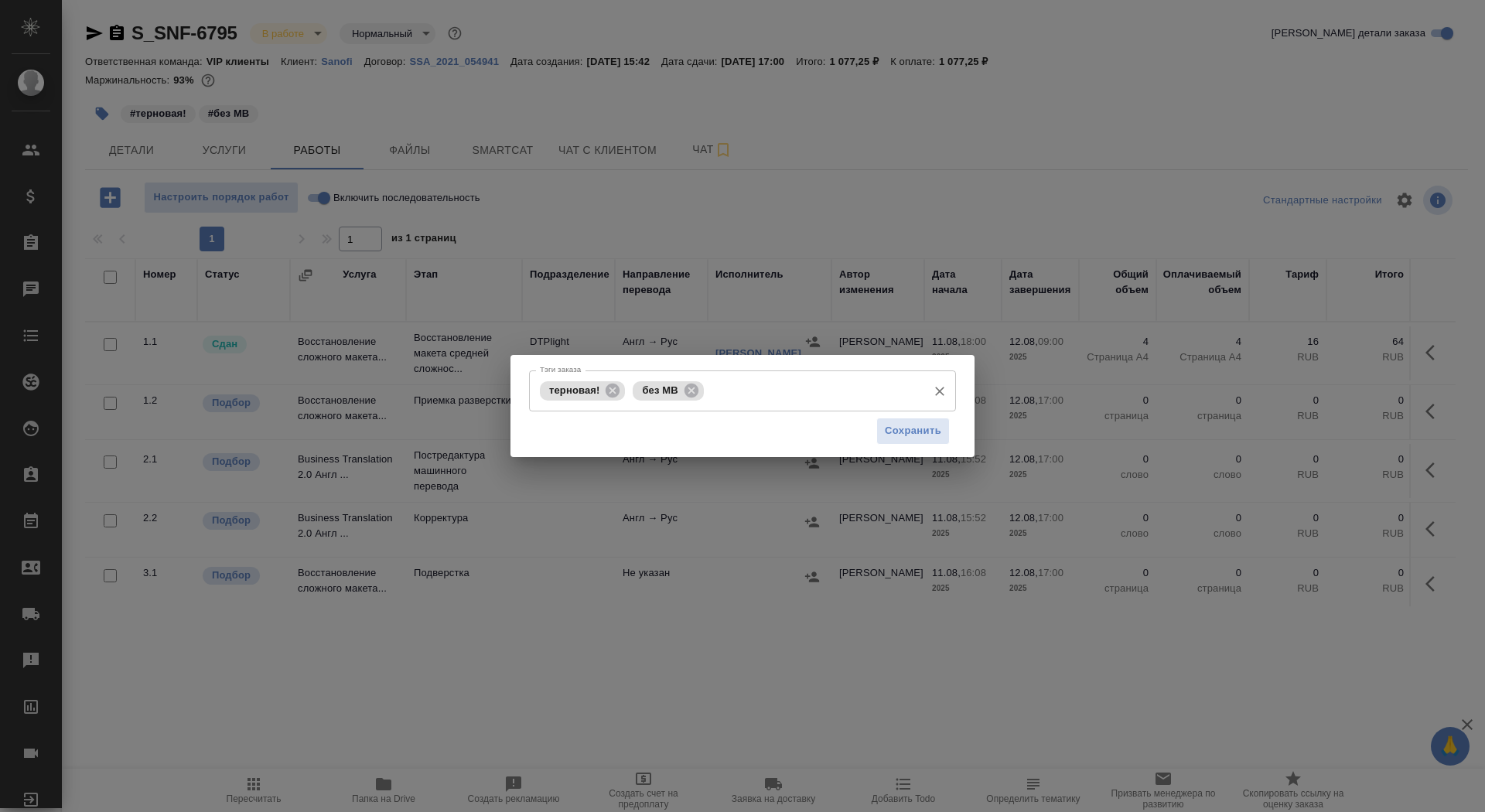
click at [745, 395] on input "Тэги заказа" at bounding box center [814, 391] width 212 height 27
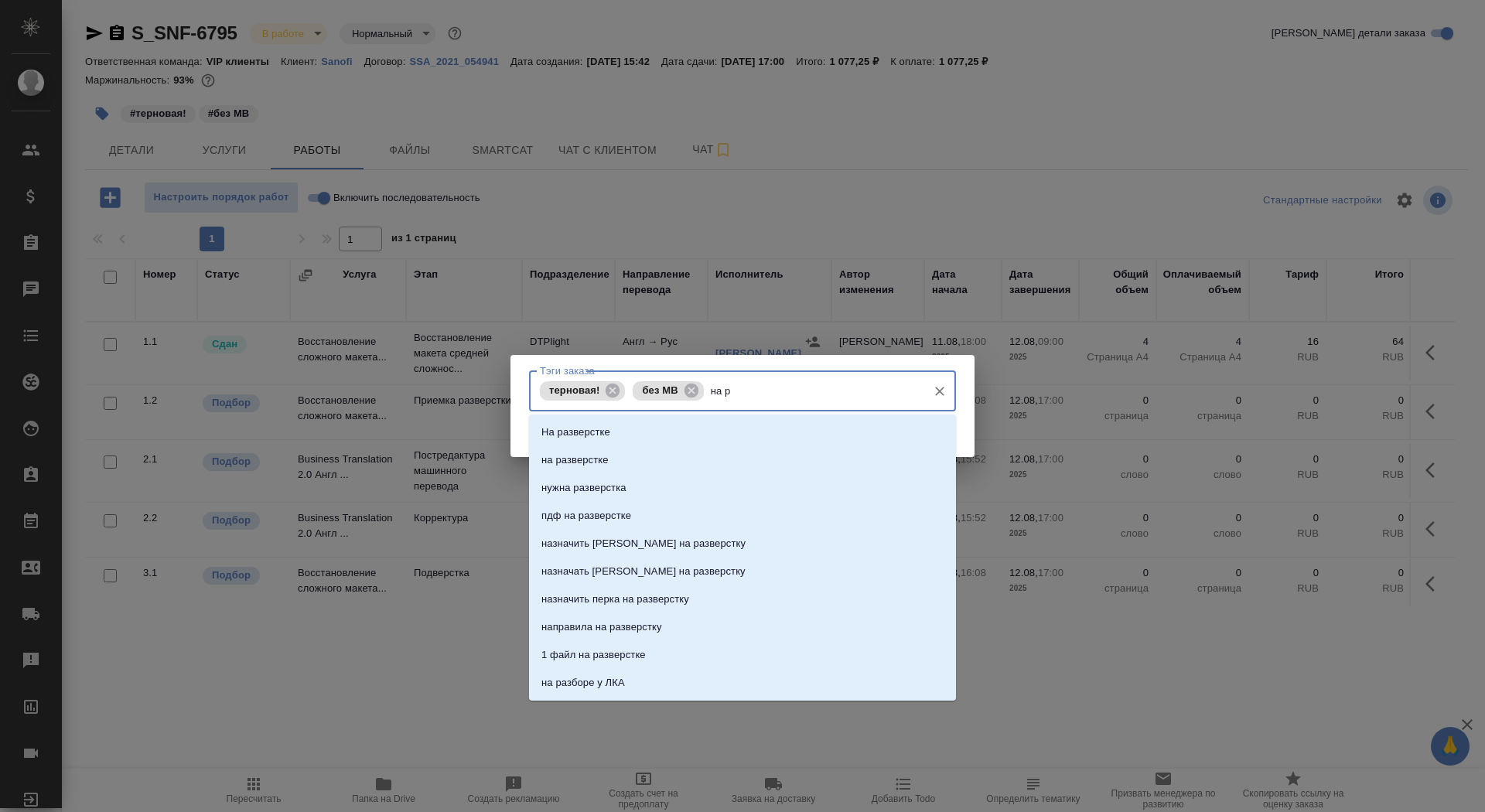
type input "на ра"
click at [756, 444] on li "На разверстке" at bounding box center [742, 432] width 427 height 28
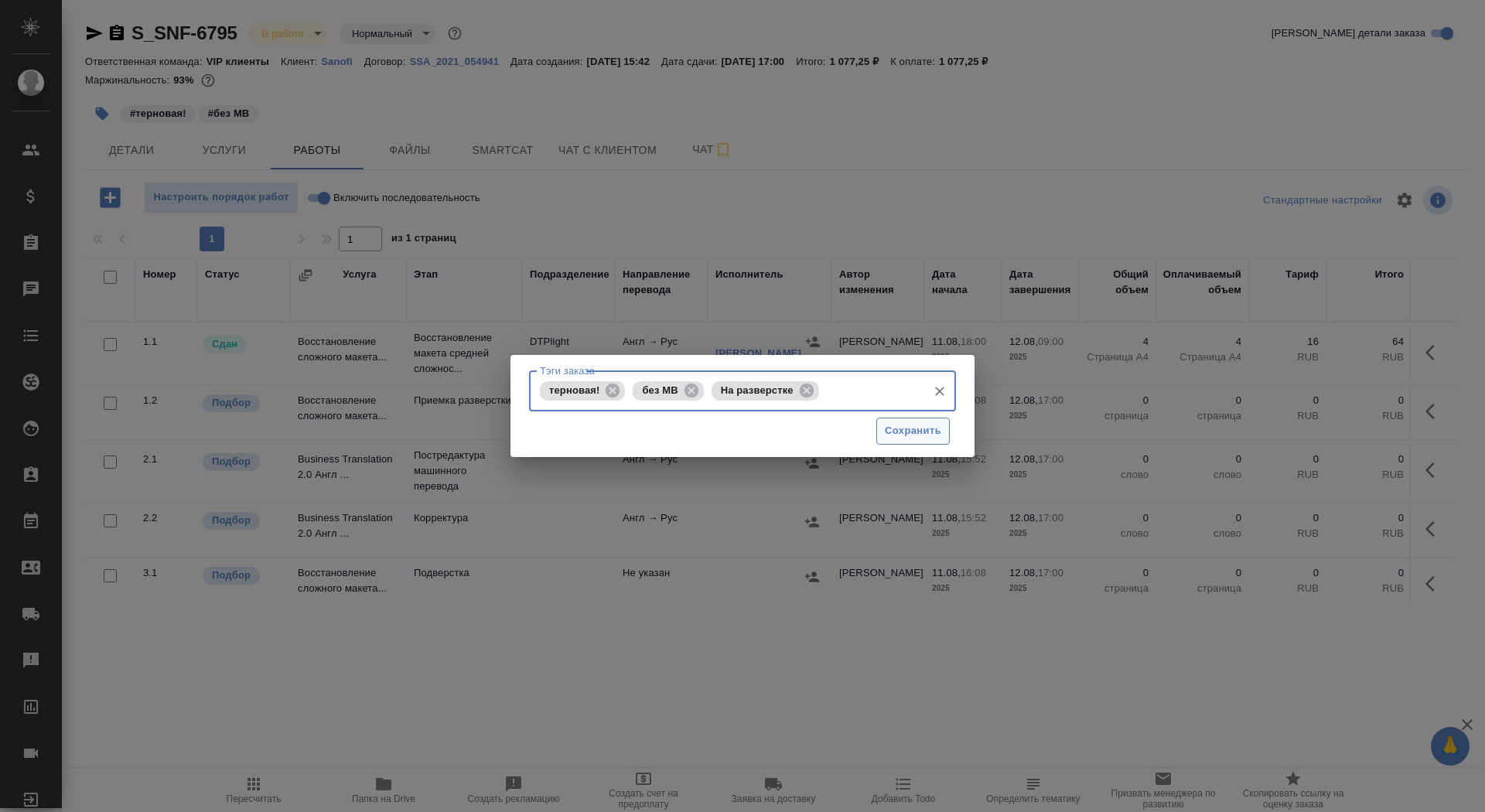
click at [942, 439] on button "Сохранить" at bounding box center [913, 431] width 73 height 27
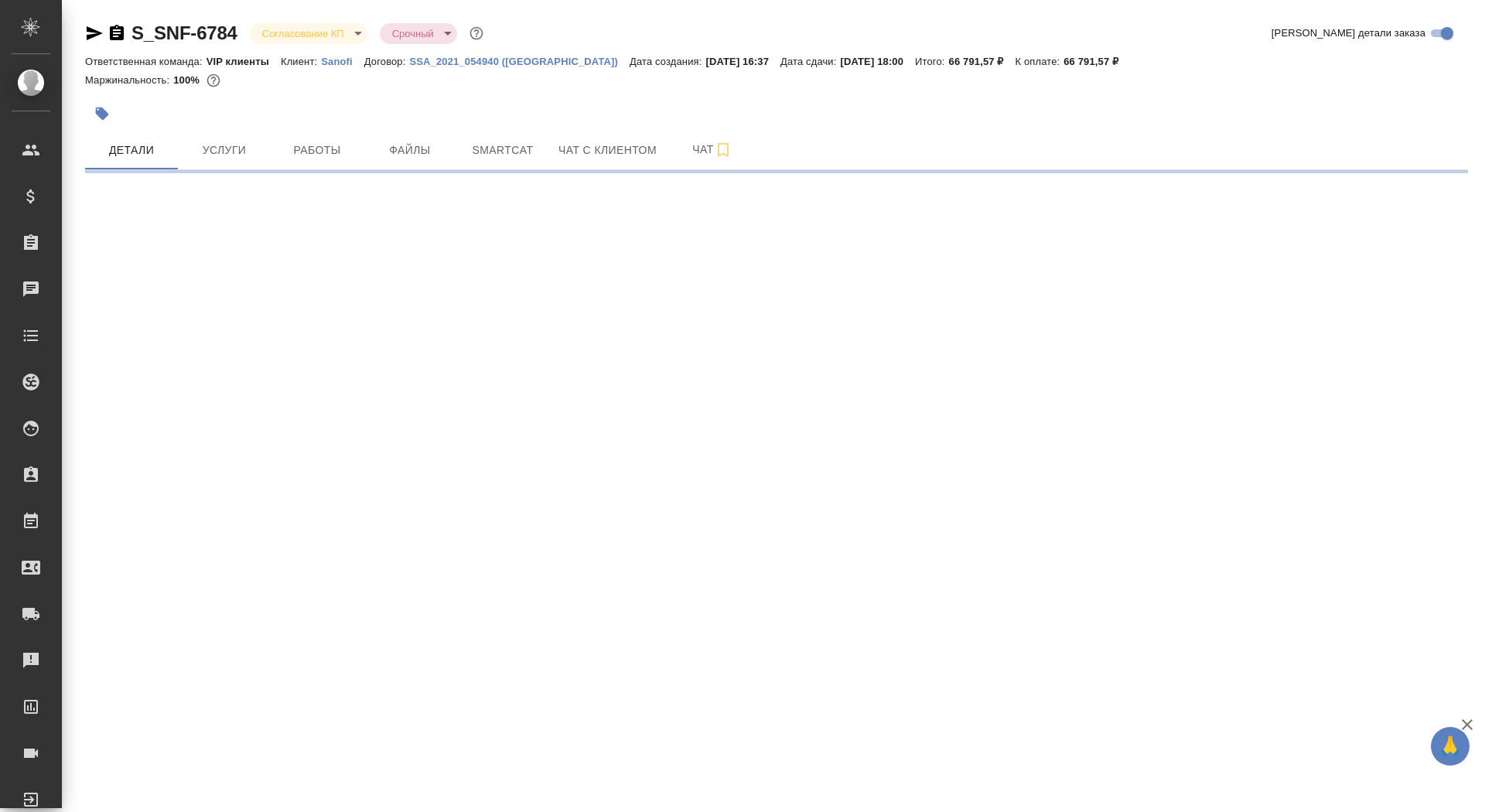
select select "RU"
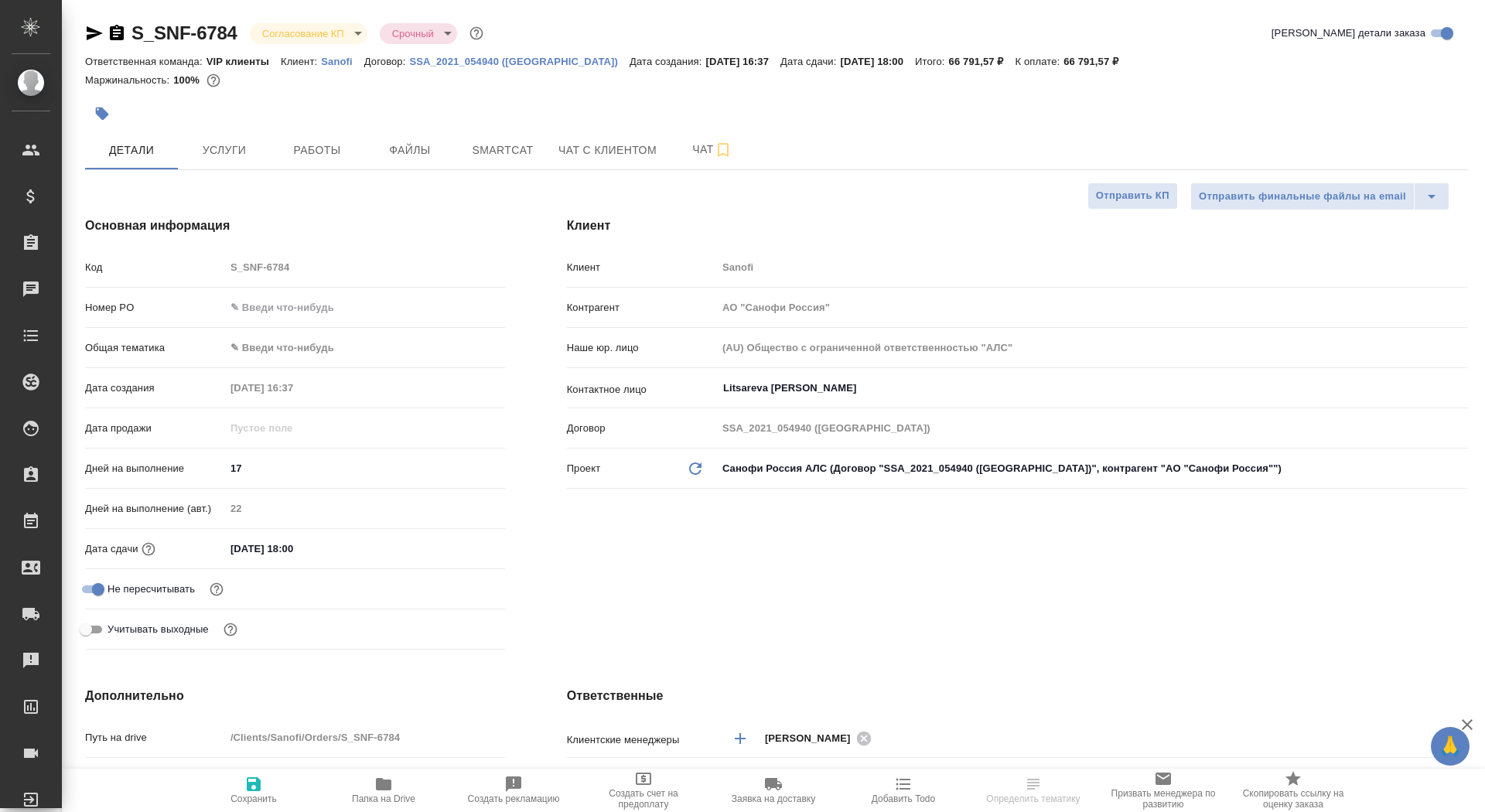
type textarea "x"
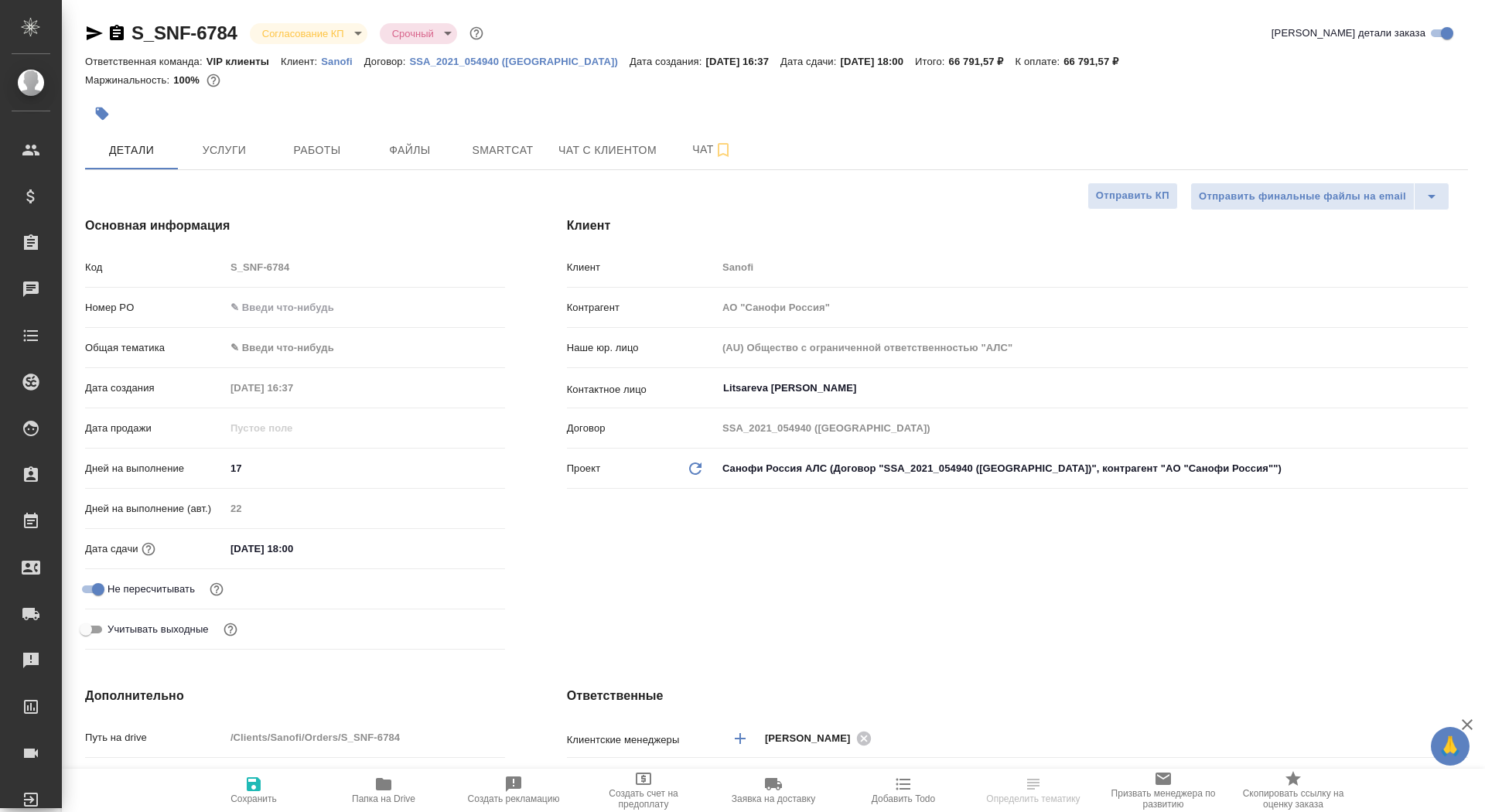
type textarea "x"
click at [116, 32] on icon "button" at bounding box center [117, 33] width 14 height 16
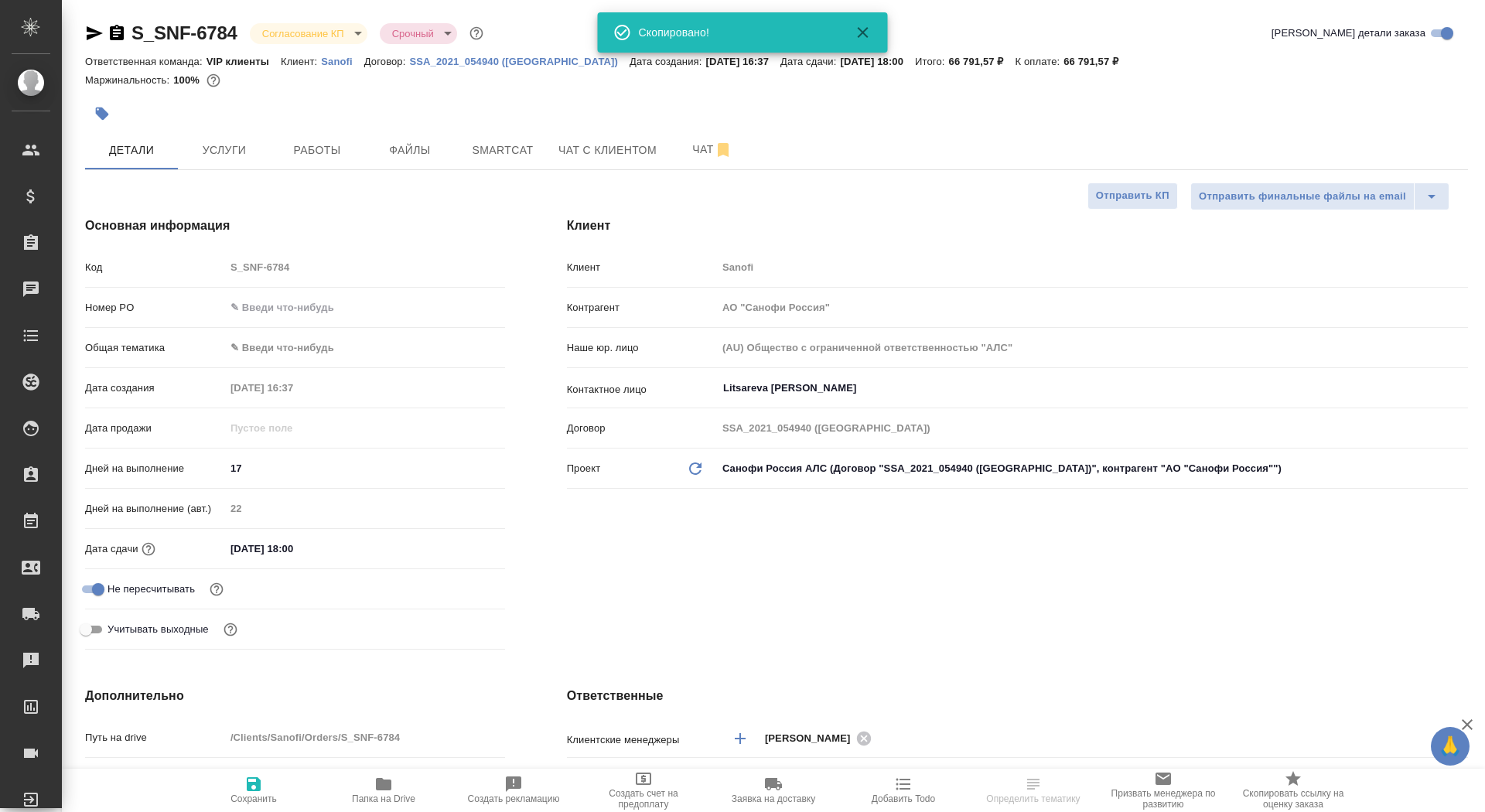
type textarea "x"
select select "RU"
type textarea "x"
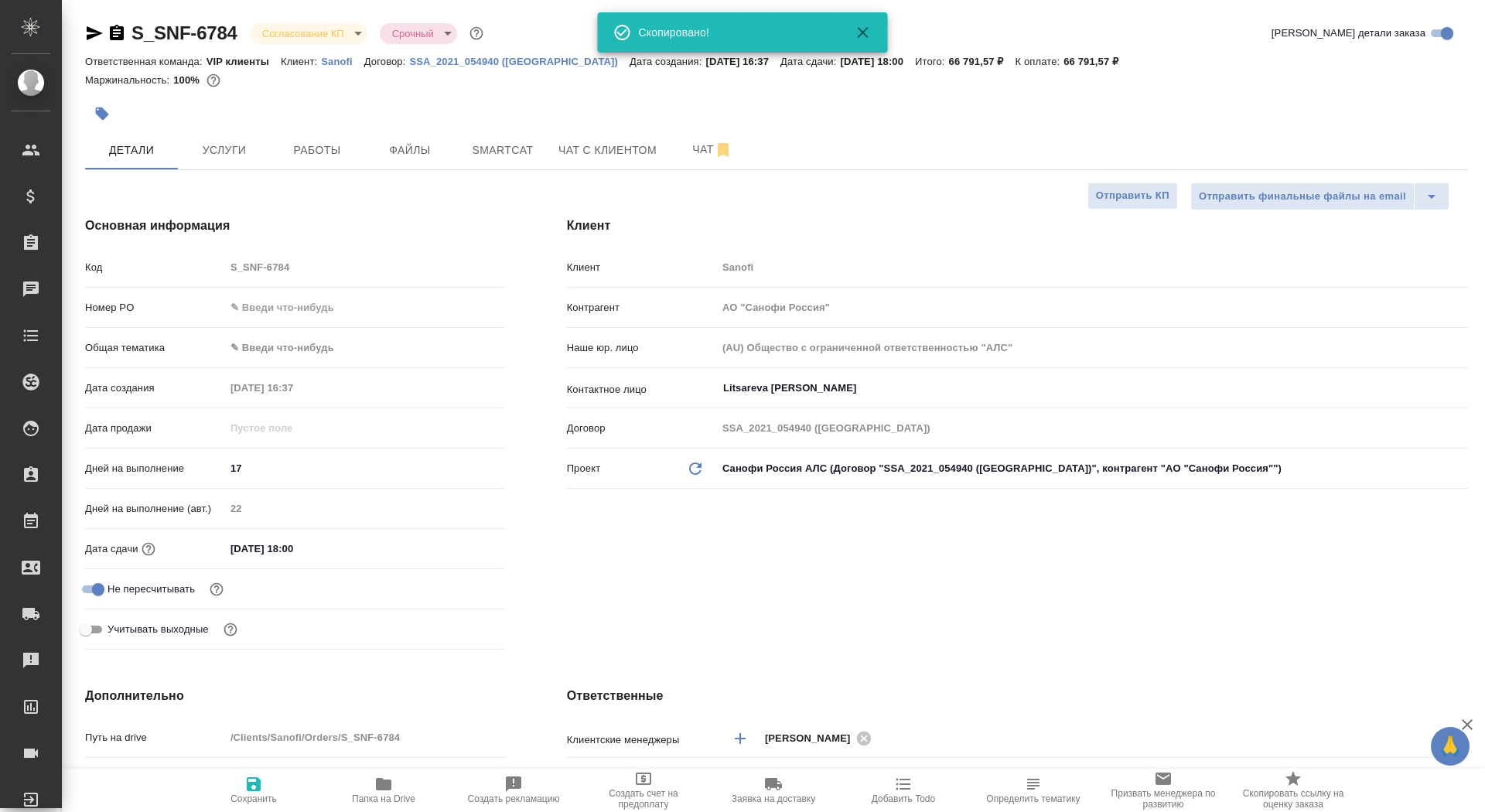
type textarea "x"
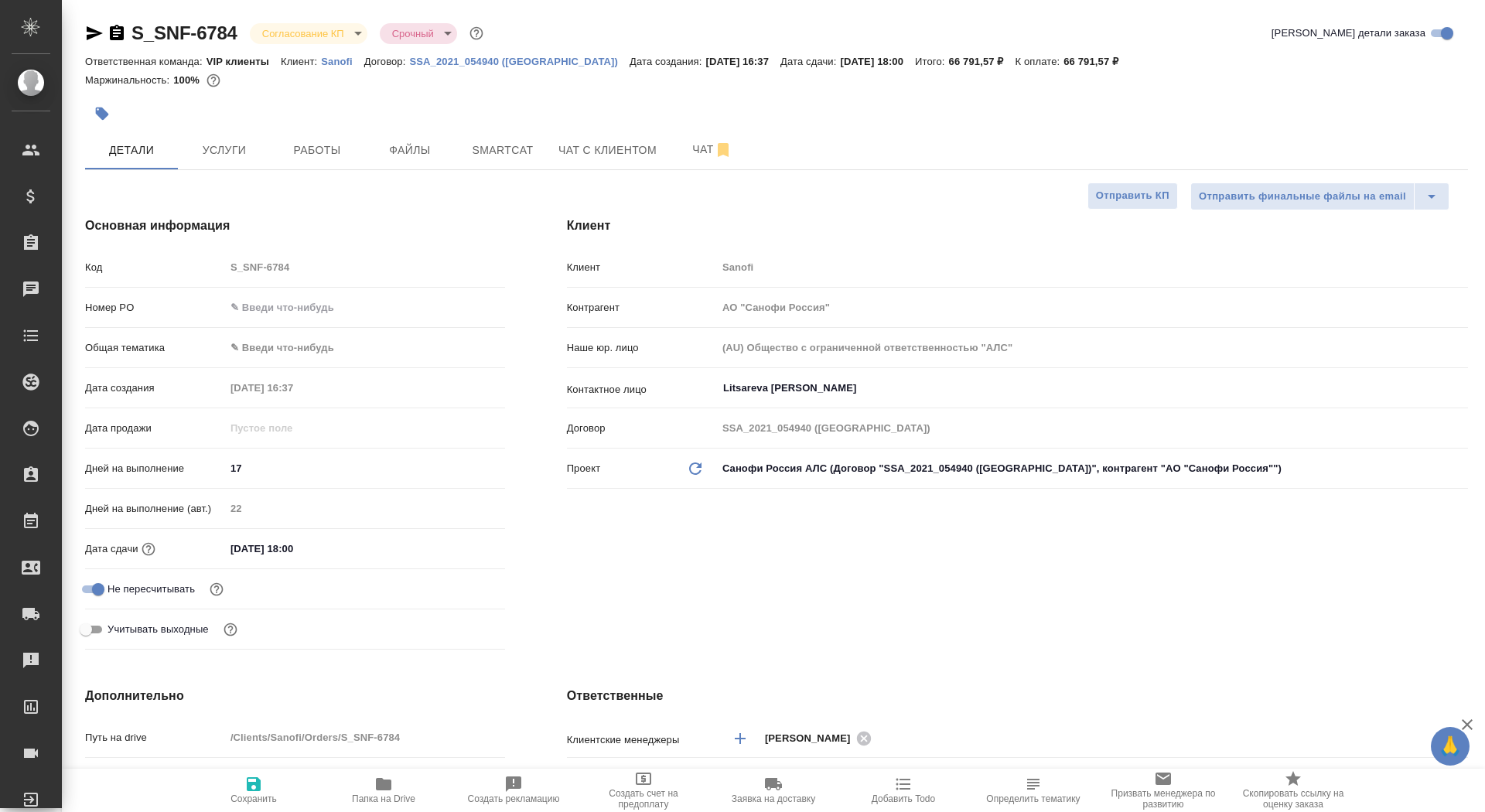
type textarea "x"
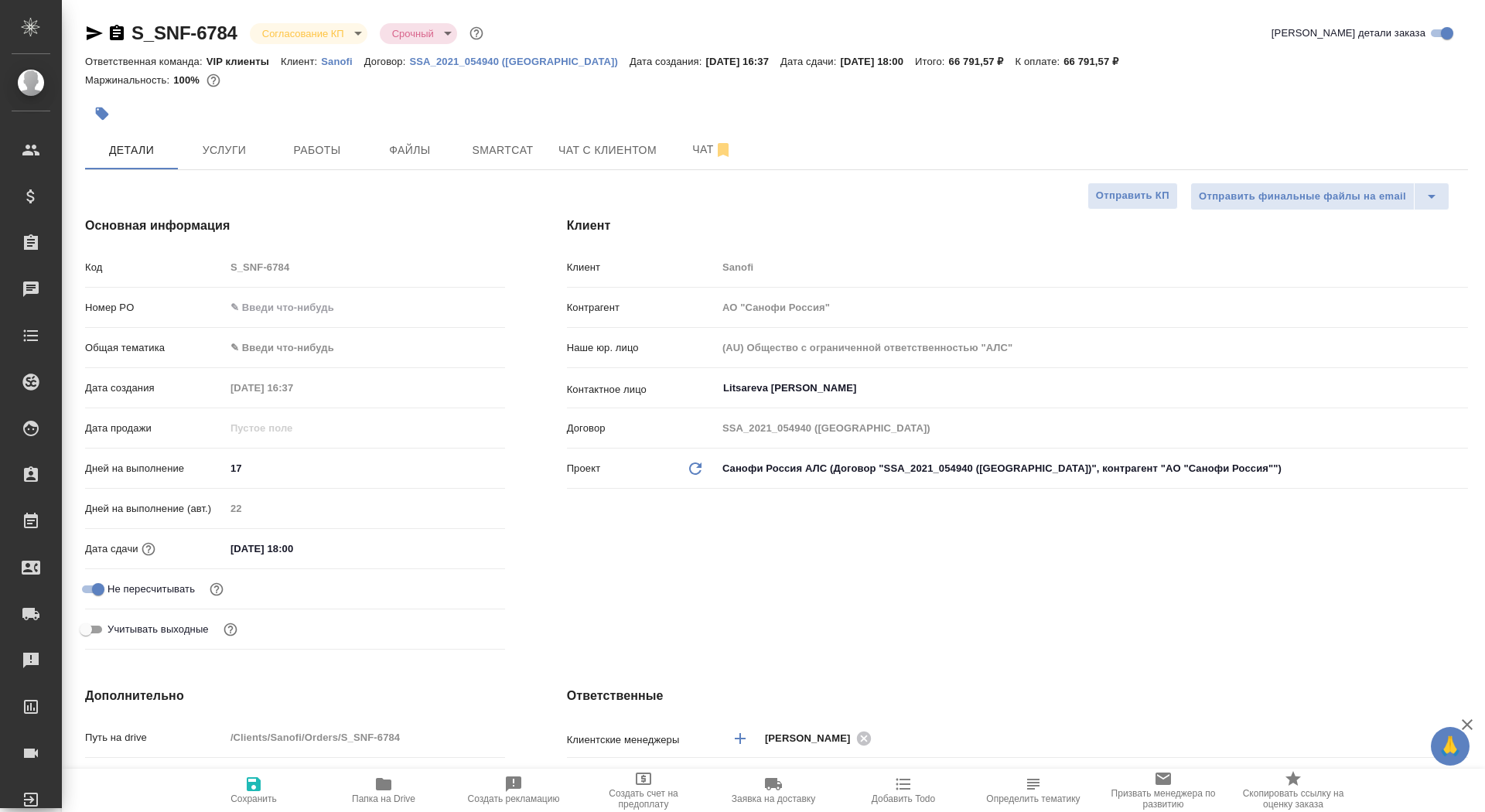
type textarea "x"
